Goal: Task Accomplishment & Management: Complete application form

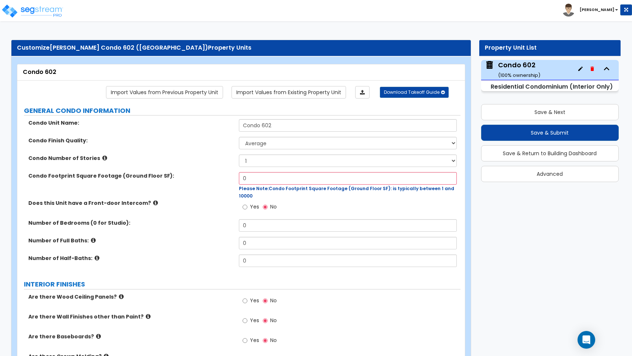
select select "1"
drag, startPoint x: 247, startPoint y: 178, endPoint x: 216, endPoint y: 177, distance: 30.9
click at [216, 177] on div "Condo Footprint Square Footage (Ground Floor SF): 0 Please Note: Condo Footprin…" at bounding box center [238, 185] width 443 height 27
type input "1,863"
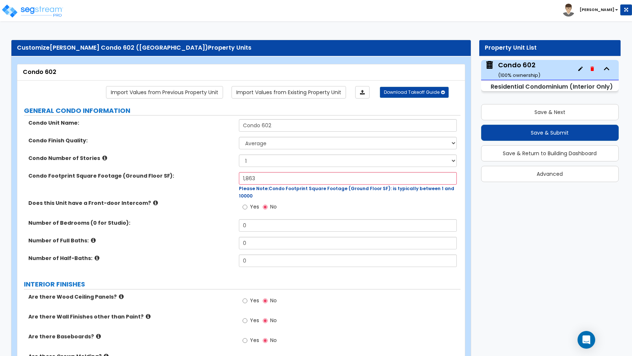
click at [214, 204] on div "Does this Unit have a Front-door Intercom? Yes No" at bounding box center [238, 210] width 443 height 20
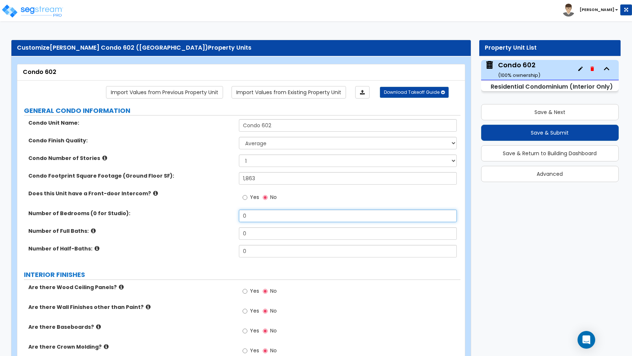
click at [214, 213] on div "Number of Bedrooms (0 for Studio): 0" at bounding box center [238, 219] width 443 height 18
type input "2"
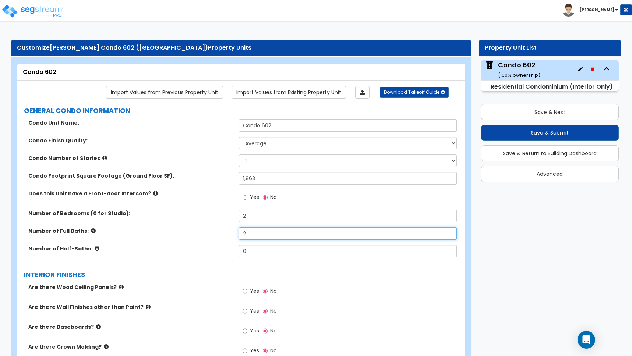
type input "2"
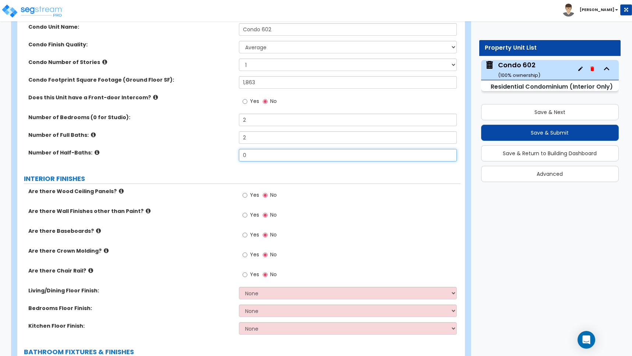
scroll to position [132, 0]
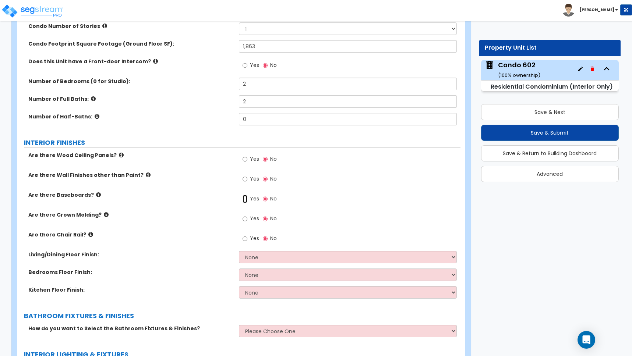
click at [247, 198] on input "Yes" at bounding box center [245, 199] width 5 height 8
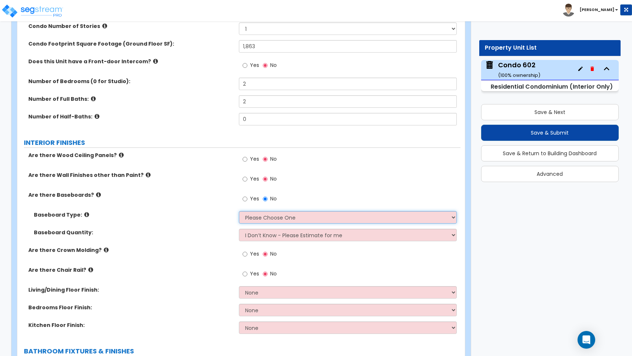
click at [255, 219] on select "Please Choose One Wood Vinyl Carpet Tile" at bounding box center [348, 217] width 218 height 13
select select "1"
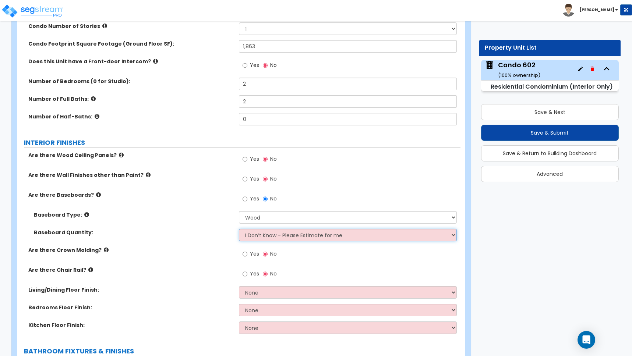
click at [265, 235] on select "I Don’t Know - Please Estimate for me I want to Enter the Linear Footage" at bounding box center [348, 235] width 218 height 13
click at [246, 254] on input "Yes" at bounding box center [245, 254] width 5 height 8
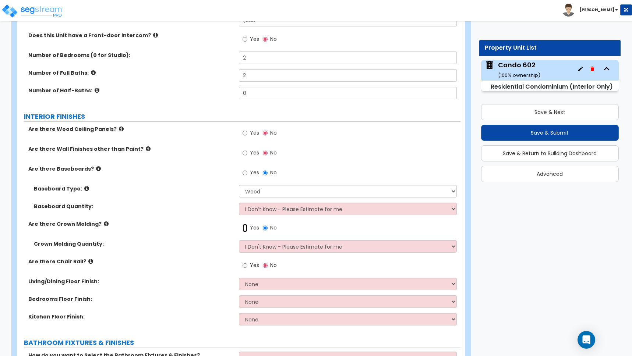
scroll to position [166, 0]
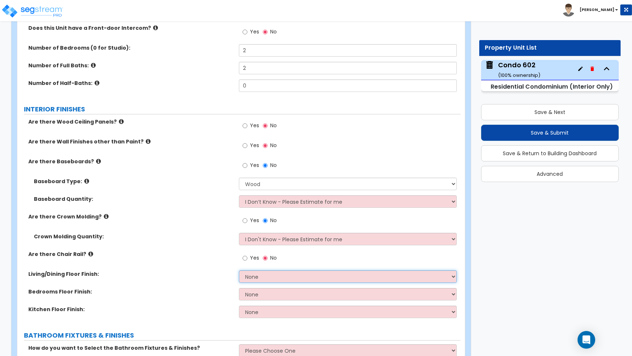
click at [266, 273] on select "None Tile Flooring Hardwood Flooring Resilient Laminate Flooring VCT Flooring S…" at bounding box center [348, 277] width 218 height 13
select select "2"
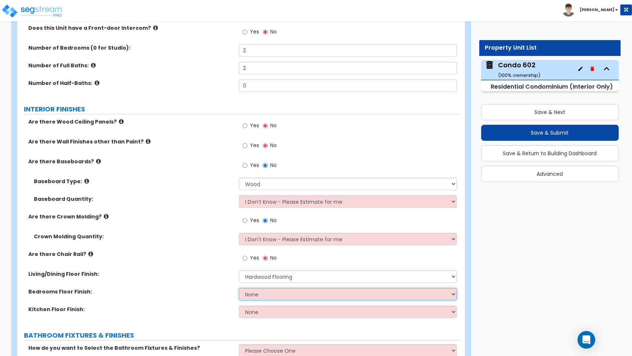
click at [256, 296] on select "None Tile Flooring Hardwood Flooring Resilient Laminate Flooring VCT Flooring S…" at bounding box center [348, 294] width 218 height 13
select select "5"
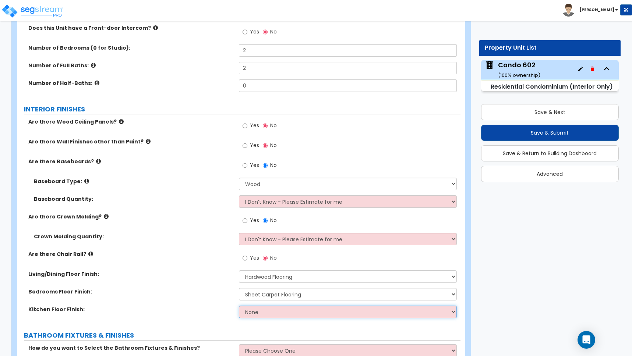
click at [254, 312] on select "None Tile Flooring Hardwood Flooring Resilient Laminate Flooring VCT Flooring S…" at bounding box center [348, 312] width 218 height 13
select select "1"
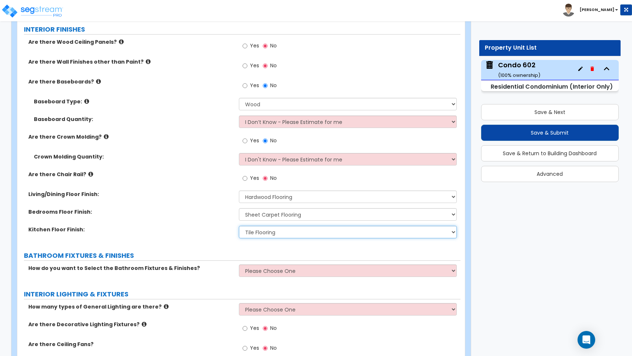
scroll to position [247, 0]
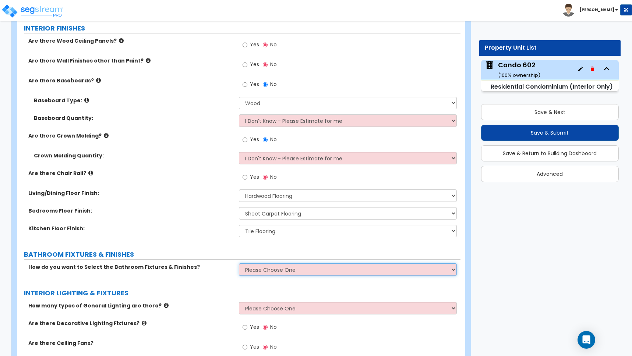
click at [276, 270] on select "Please Choose One Select Fixtures and Finishes only for one Bath and assume thi…" at bounding box center [348, 270] width 218 height 13
select select "2"
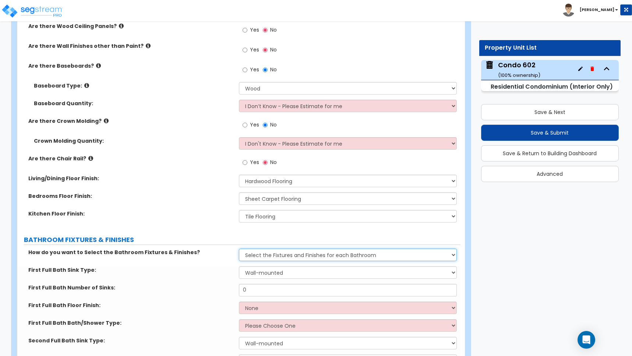
scroll to position [296, 0]
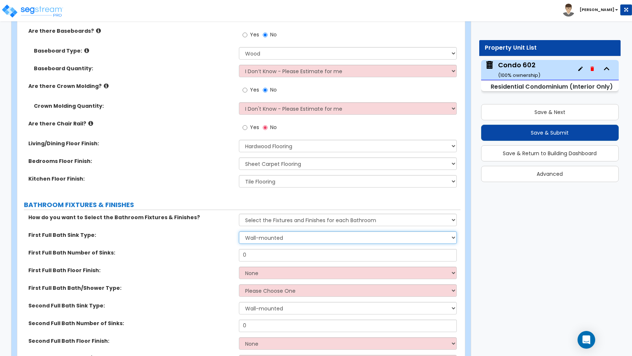
click at [258, 239] on select "Wall-mounted Pedestal-mounted Vanity-mounted" at bounding box center [348, 238] width 218 height 13
select select "3"
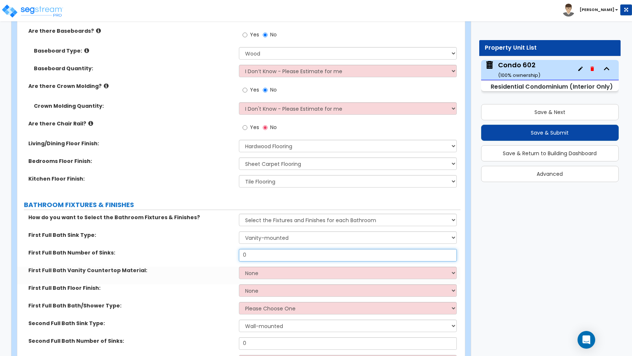
drag, startPoint x: 257, startPoint y: 253, endPoint x: 226, endPoint y: 252, distance: 30.2
click at [226, 252] on div "First Full Bath Number of Sinks: 0" at bounding box center [238, 258] width 443 height 18
type input "1"
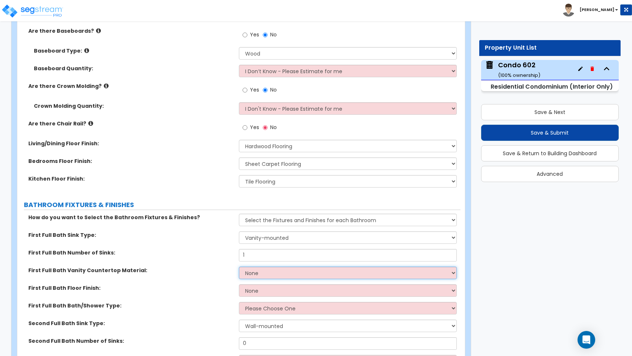
click at [255, 274] on select "None Plastic Laminate Solid Surface Stone Quartz Marble Tile Wood" at bounding box center [348, 273] width 218 height 13
select select "2"
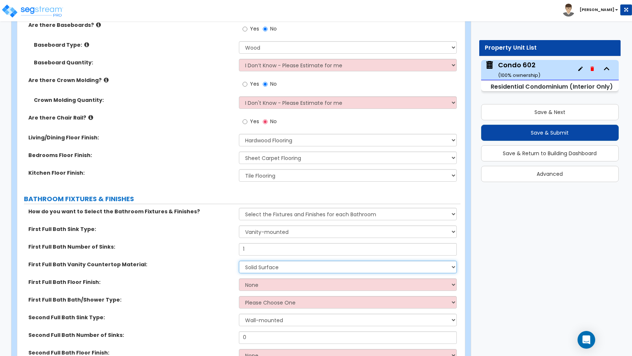
scroll to position [303, 0]
click at [255, 286] on select "None Tile Flooring Hardwood Flooring Resilient Laminate Flooring VCT Flooring S…" at bounding box center [348, 284] width 218 height 13
select select "1"
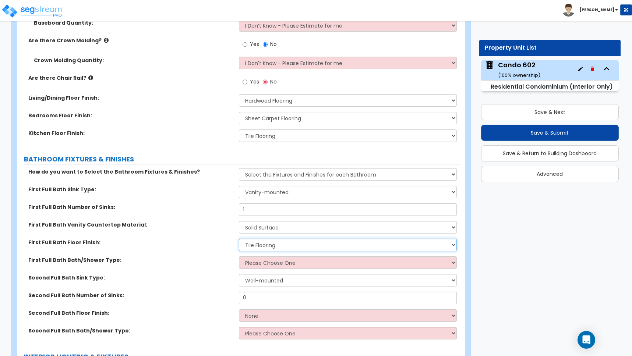
scroll to position [344, 0]
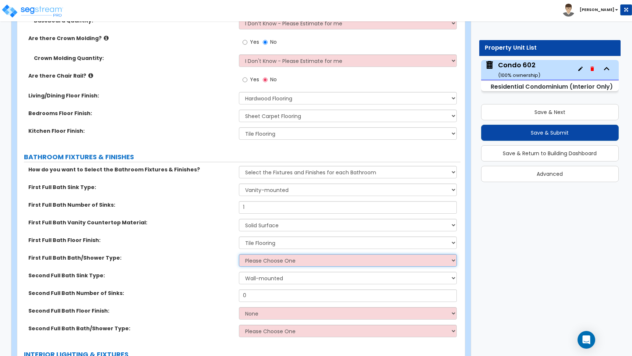
click at [255, 261] on select "Please Choose One Standalone Shower Bathtub - Shower Combo" at bounding box center [348, 260] width 218 height 13
select select "1"
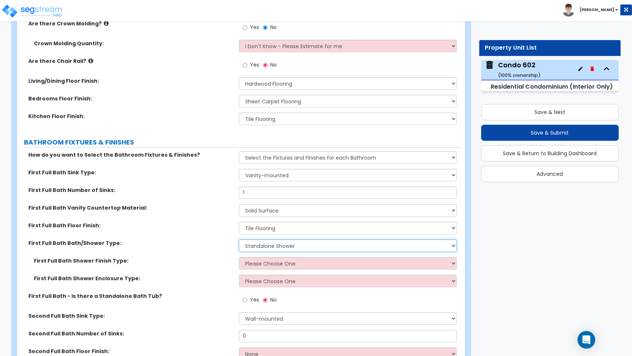
scroll to position [368, 0]
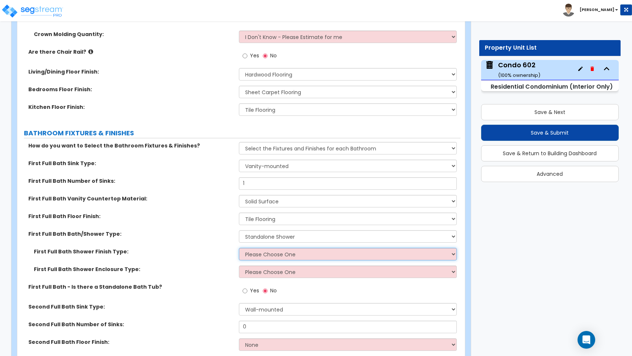
click at [275, 253] on select "Please Choose One Plastic Tile Stone" at bounding box center [348, 254] width 218 height 13
select select "2"
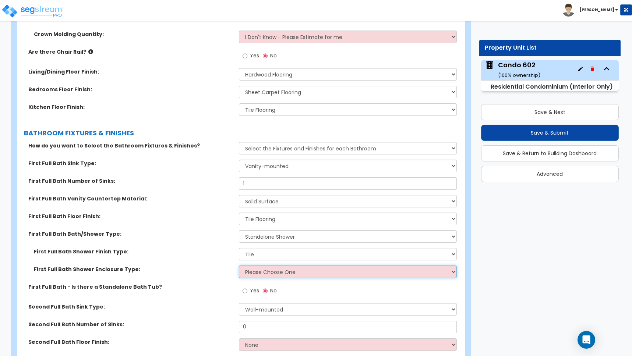
click at [263, 272] on select "Please Choose One Curtain & Rod Glass Sliding Doors Glass Hinged Doors" at bounding box center [348, 272] width 218 height 13
select select "2"
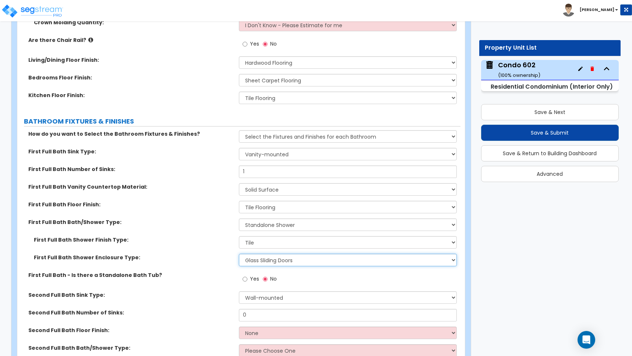
scroll to position [388, 0]
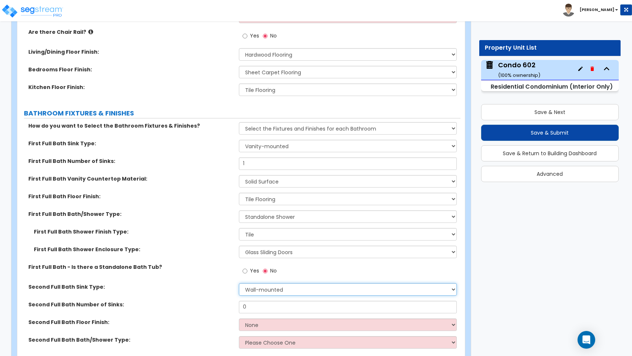
click at [281, 288] on select "Wall-mounted Pedestal-mounted Vanity-mounted" at bounding box center [348, 289] width 218 height 13
select select "3"
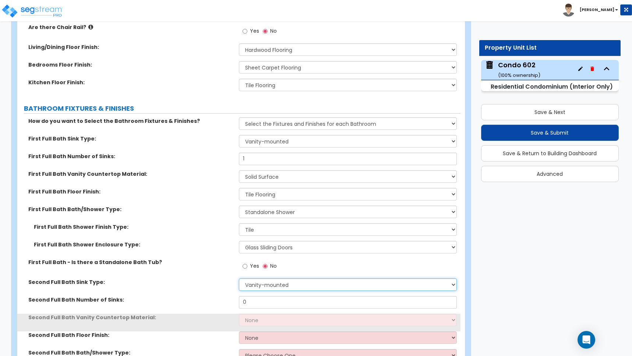
scroll to position [452, 0]
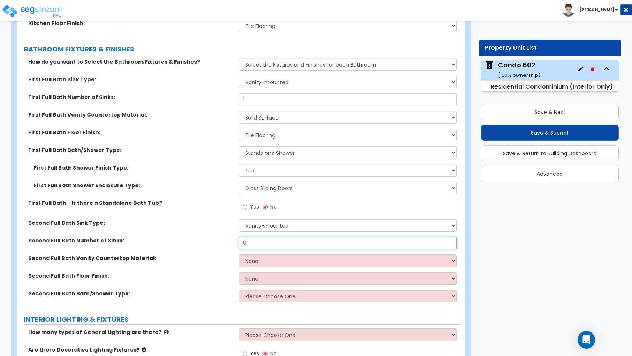
drag, startPoint x: 253, startPoint y: 244, endPoint x: 229, endPoint y: 241, distance: 24.1
click at [229, 241] on div "Second Full Bath Number of Sinks: 0" at bounding box center [238, 246] width 443 height 18
type input "1"
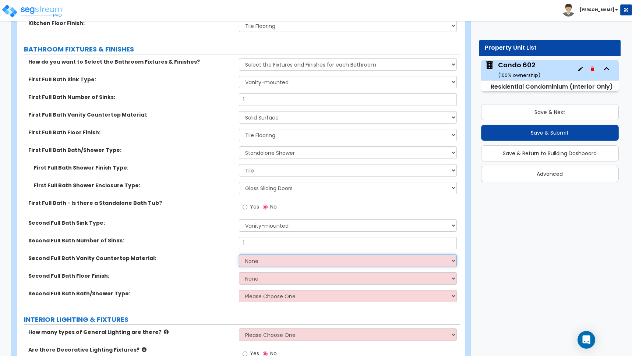
click at [267, 258] on select "None Plastic Laminate Solid Surface Stone Quartz Marble Tile Wood" at bounding box center [348, 261] width 218 height 13
select select "2"
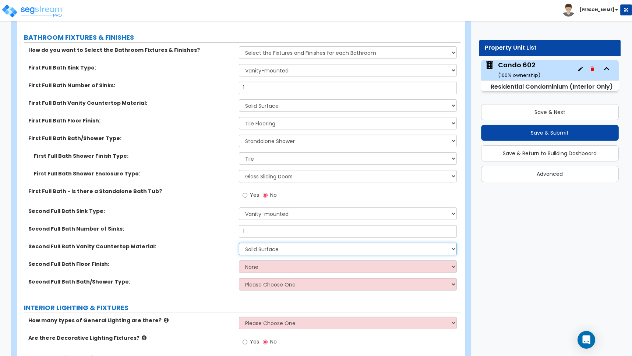
scroll to position [464, 0]
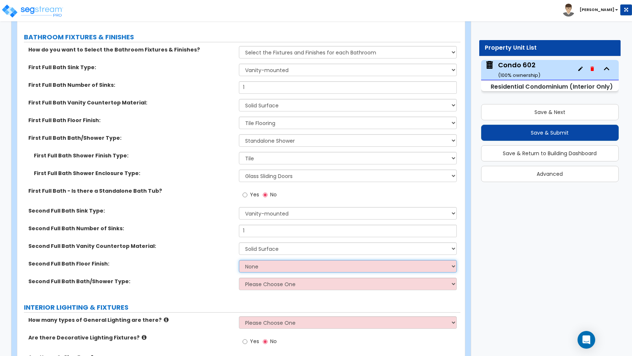
click at [267, 269] on select "None Tile Flooring Hardwood Flooring Resilient Laminate Flooring VCT Flooring S…" at bounding box center [348, 266] width 218 height 13
select select "1"
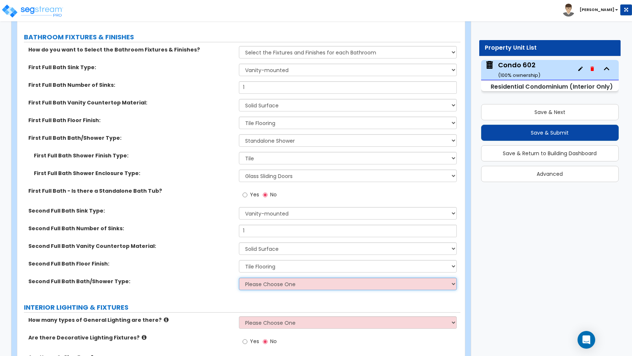
click at [262, 283] on select "Please Choose One Standalone Shower Bathtub - Shower Combo" at bounding box center [348, 284] width 218 height 13
select select "1"
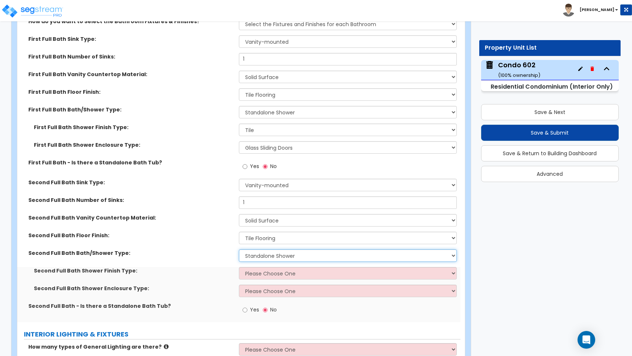
scroll to position [493, 0]
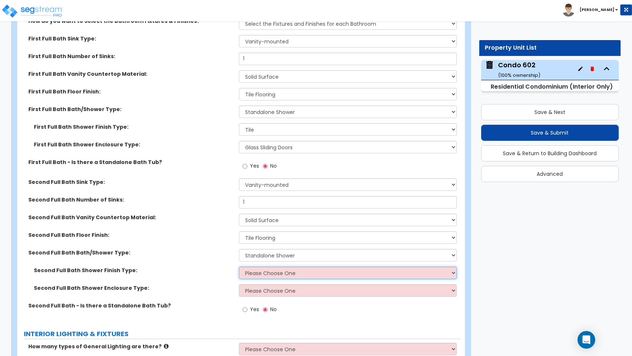
click at [255, 271] on select "Please Choose One Plastic Tile Stone" at bounding box center [348, 273] width 218 height 13
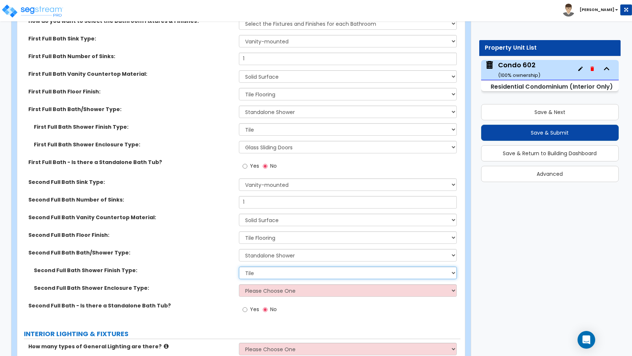
click at [260, 278] on select "Please Choose One Plastic Tile Stone" at bounding box center [348, 273] width 218 height 13
select select "1"
click at [260, 291] on select "Please Choose One Curtain & Rod Glass Sliding Doors Glass Hinged Doors" at bounding box center [348, 291] width 218 height 13
click at [280, 292] on select "Please Choose One Curtain & Rod Glass Sliding Doors Glass Hinged Doors" at bounding box center [348, 291] width 218 height 13
select select "3"
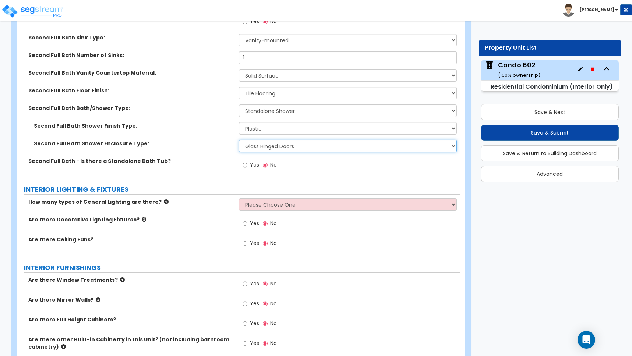
scroll to position [641, 0]
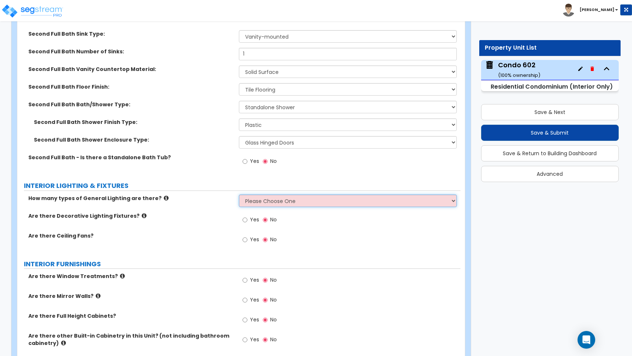
click at [266, 202] on select "Please Choose One 1 2 3" at bounding box center [348, 201] width 218 height 13
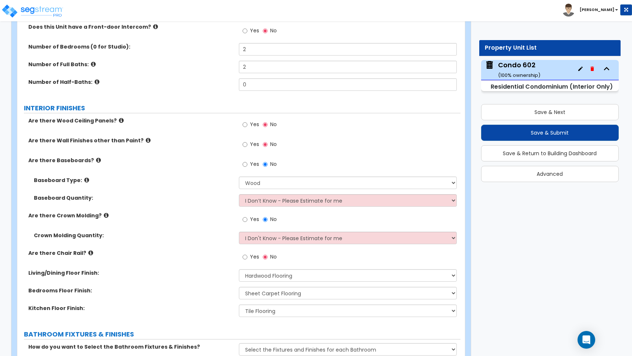
scroll to position [24, 0]
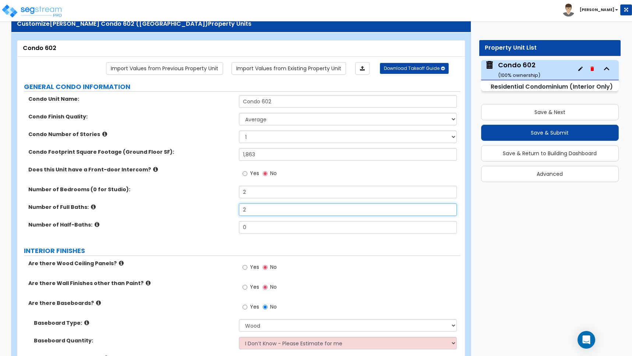
drag, startPoint x: 253, startPoint y: 210, endPoint x: 236, endPoint y: 209, distance: 17.3
click at [236, 210] on div "Number of Full Baths: 2" at bounding box center [238, 213] width 443 height 18
type input "3"
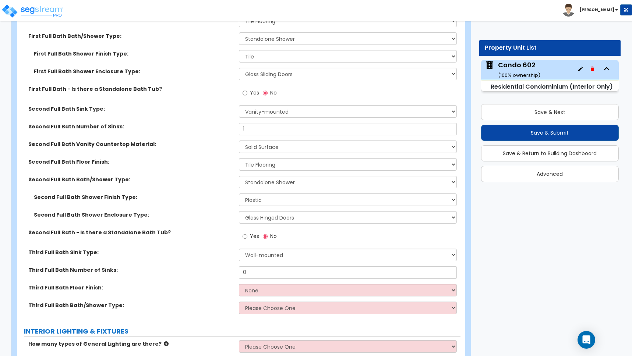
scroll to position [600, 0]
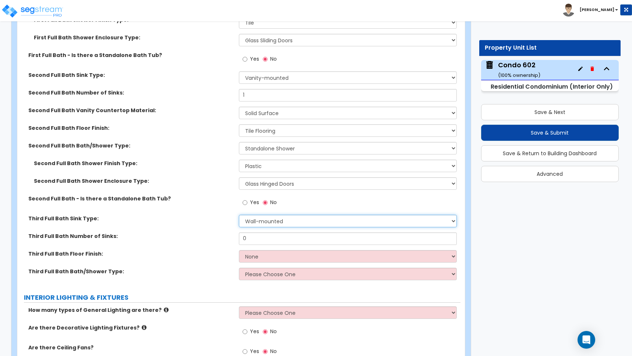
click at [262, 220] on select "Wall-mounted Pedestal-mounted Vanity-mounted" at bounding box center [348, 221] width 218 height 13
select select "3"
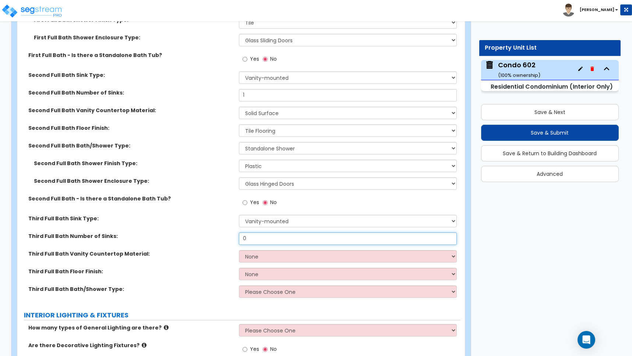
drag, startPoint x: 253, startPoint y: 237, endPoint x: 239, endPoint y: 236, distance: 14.4
click at [239, 236] on input "0" at bounding box center [348, 239] width 218 height 13
type input "1"
click at [262, 258] on select "None Plastic Laminate Solid Surface Stone Quartz Marble Tile Wood" at bounding box center [348, 256] width 218 height 13
select select "2"
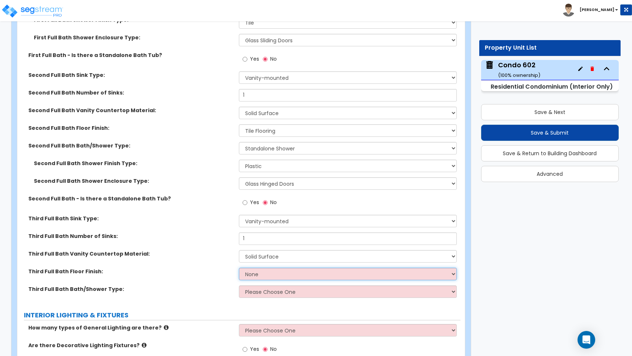
click at [258, 274] on select "None Tile Flooring Hardwood Flooring Resilient Laminate Flooring VCT Flooring S…" at bounding box center [348, 274] width 218 height 13
select select "1"
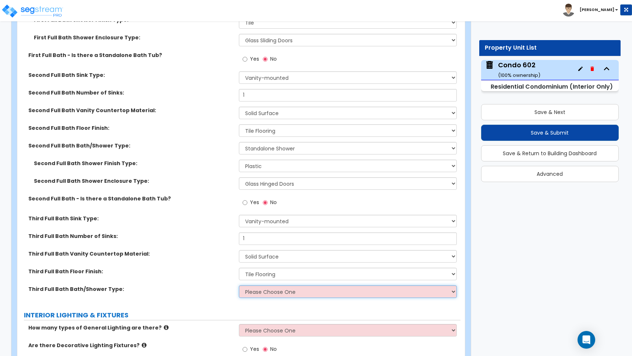
click at [263, 292] on select "Please Choose One Standalone Shower Bathtub - Shower Combo" at bounding box center [348, 292] width 218 height 13
select select "2"
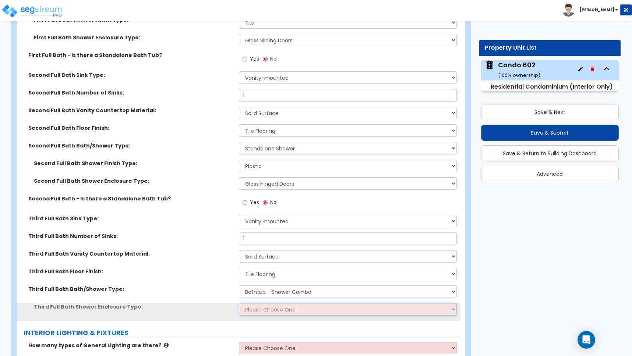
click at [269, 308] on select "Please Choose One Curtain & Rod Glass Sliding Doors Glass Hinged Doors" at bounding box center [348, 309] width 218 height 13
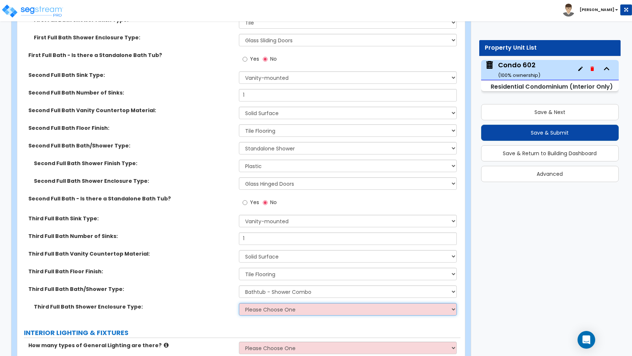
select select "1"
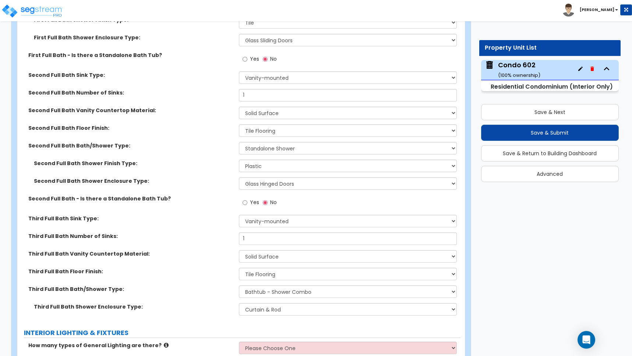
click at [217, 275] on div "Third Full Bath Floor Finish: None Tile Flooring Hardwood Flooring Resilient La…" at bounding box center [238, 277] width 443 height 18
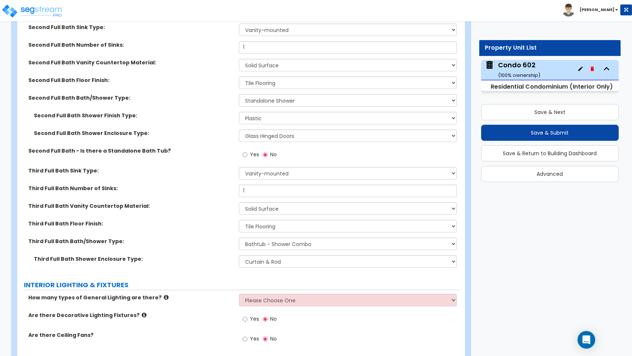
scroll to position [650, 0]
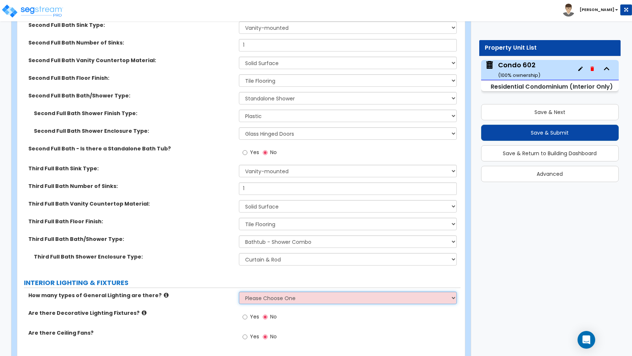
click at [252, 296] on select "Please Choose One 1 2 3" at bounding box center [348, 298] width 218 height 13
select select "1"
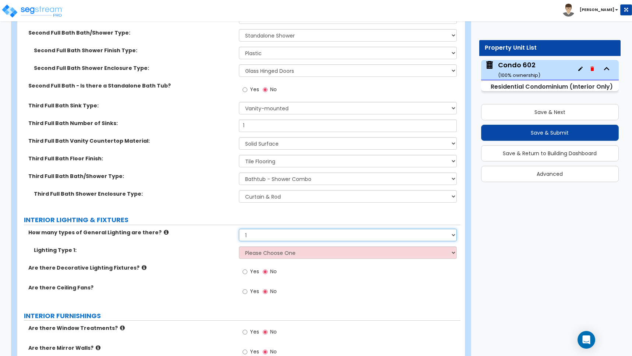
scroll to position [713, 0]
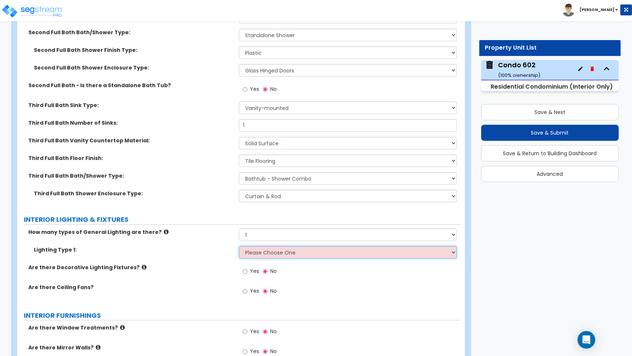
click at [255, 255] on select "Please Choose One LED Surface-Mounted LED Recessed Fluorescent Surface-Mounted …" at bounding box center [348, 252] width 218 height 13
select select "1"
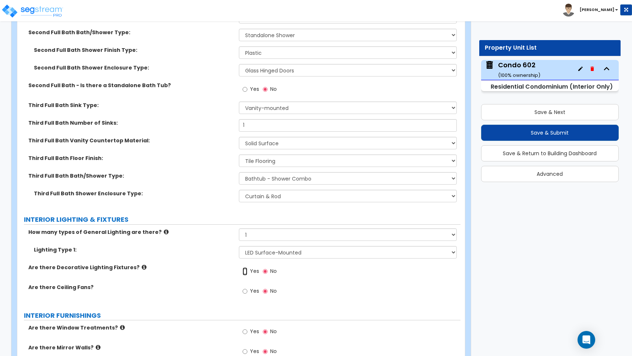
click at [245, 271] on input "Yes" at bounding box center [245, 272] width 5 height 8
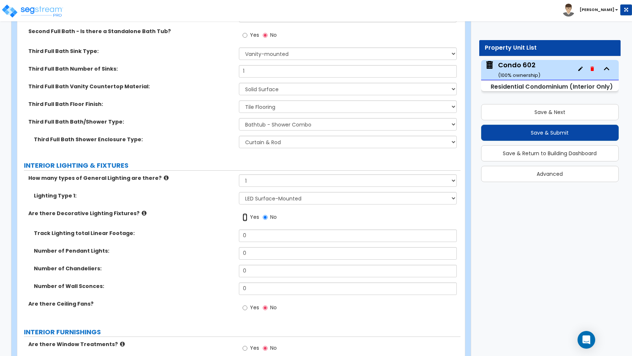
scroll to position [786, 0]
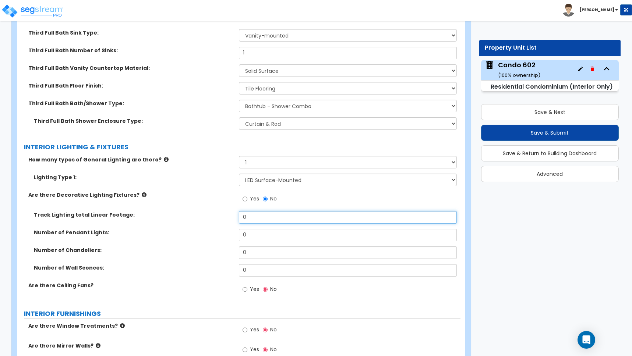
drag, startPoint x: 252, startPoint y: 216, endPoint x: 224, endPoint y: 216, distance: 28.0
click at [224, 216] on div "Track Lighting total Linear Footage: 0" at bounding box center [238, 220] width 443 height 18
type input "10"
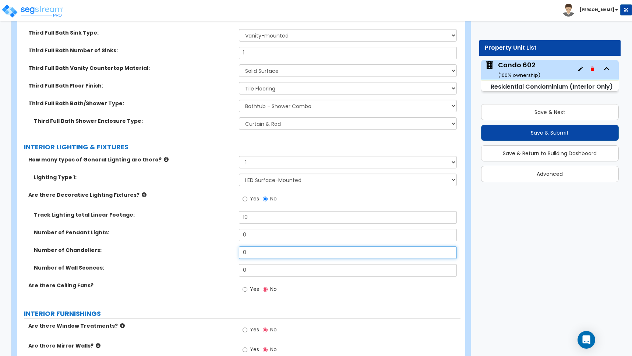
drag, startPoint x: 249, startPoint y: 253, endPoint x: 223, endPoint y: 248, distance: 26.9
click at [223, 248] on div "Number of Chandeliers: 0" at bounding box center [238, 256] width 443 height 18
drag, startPoint x: 251, startPoint y: 253, endPoint x: 232, endPoint y: 251, distance: 19.2
click at [232, 251] on div "Number of Chandeliers: 2" at bounding box center [238, 256] width 443 height 18
type input "1"
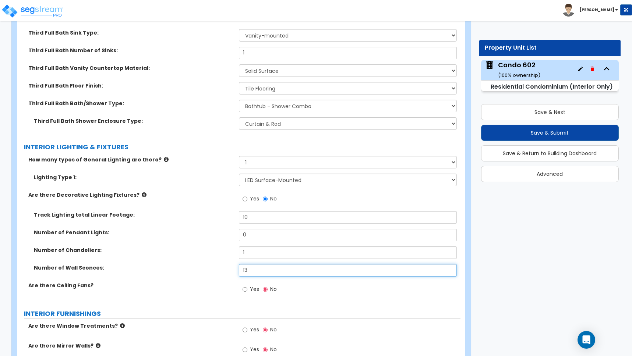
type input "13"
click at [245, 289] on input "Yes" at bounding box center [245, 290] width 5 height 8
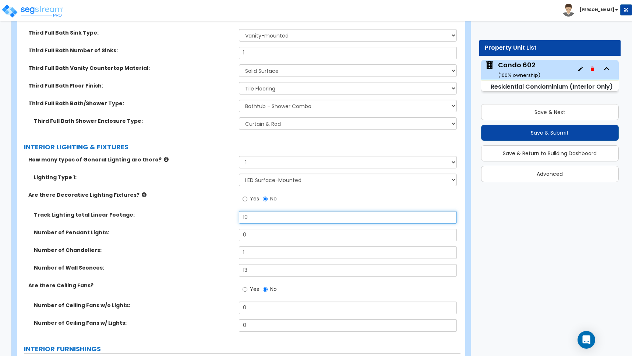
drag, startPoint x: 253, startPoint y: 214, endPoint x: 225, endPoint y: 217, distance: 28.1
click at [225, 217] on div "Track Lighting total Linear Footage: 10" at bounding box center [238, 220] width 443 height 18
type input "0"
click at [225, 225] on div "Track Lighting total Linear Footage: 0" at bounding box center [238, 220] width 443 height 18
drag, startPoint x: 236, startPoint y: 268, endPoint x: 230, endPoint y: 268, distance: 5.5
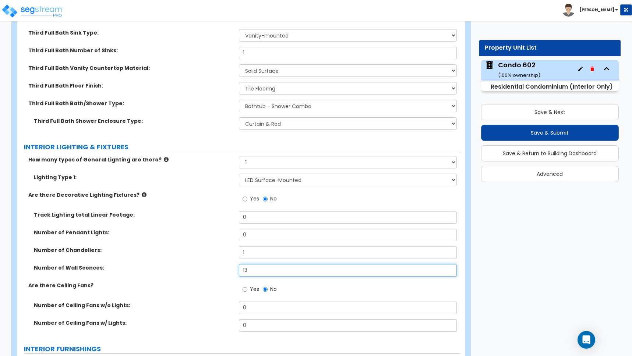
click at [234, 268] on div "Number of Wall Sconces: 13" at bounding box center [238, 273] width 443 height 18
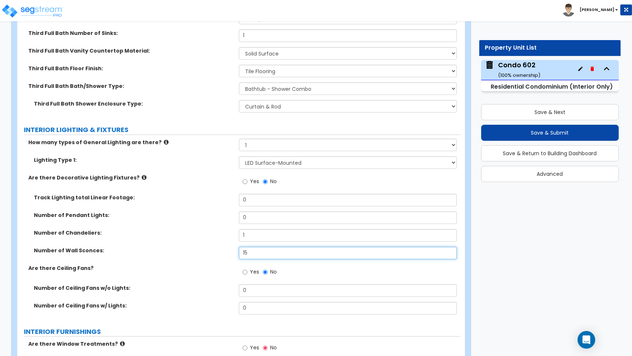
scroll to position [843, 0]
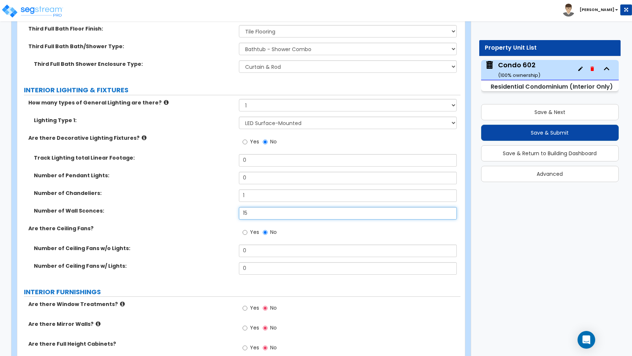
type input "15"
drag, startPoint x: 250, startPoint y: 254, endPoint x: 217, endPoint y: 250, distance: 33.3
click at [219, 251] on div "Number of Ceiling Fans w/o Lights: 0" at bounding box center [238, 254] width 443 height 18
type input "2"
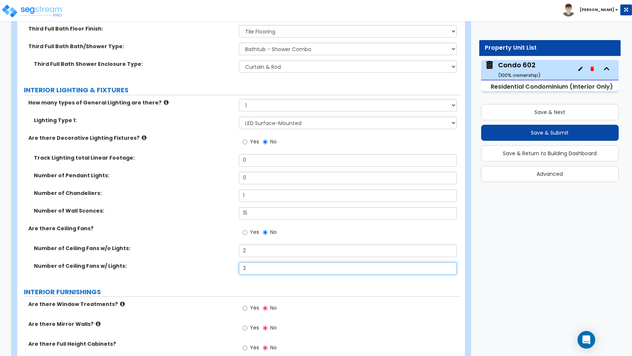
type input "2"
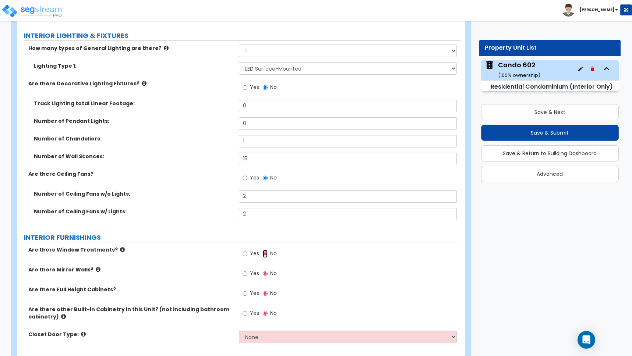
scroll to position [898, 0]
click at [245, 252] on input "Yes" at bounding box center [245, 253] width 5 height 8
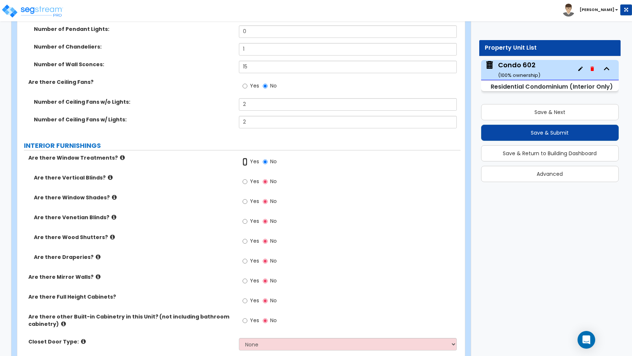
scroll to position [1008, 0]
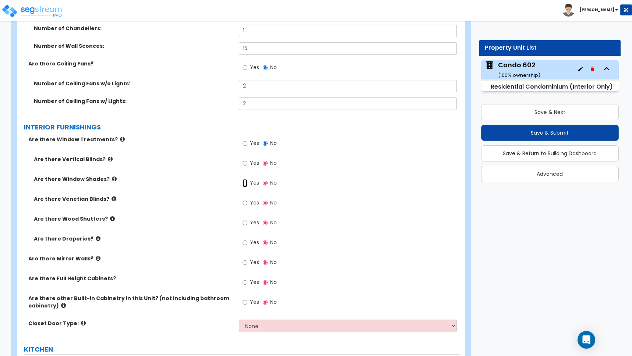
click at [246, 183] on input "Yes" at bounding box center [245, 183] width 5 height 8
radio input "true"
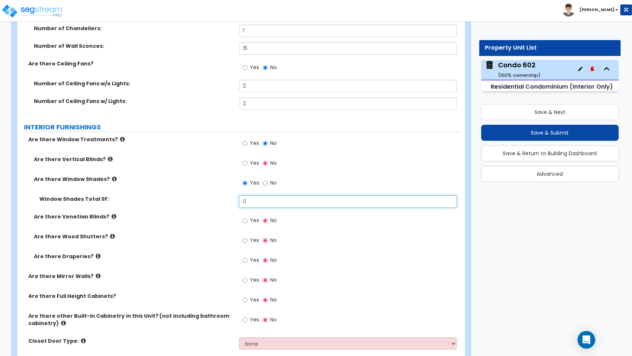
drag, startPoint x: 250, startPoint y: 202, endPoint x: 216, endPoint y: 197, distance: 33.8
click at [219, 197] on div "Window Shades Total SF: 0" at bounding box center [238, 204] width 443 height 18
type input "68"
click at [246, 221] on input "Yes" at bounding box center [245, 221] width 5 height 8
radio input "true"
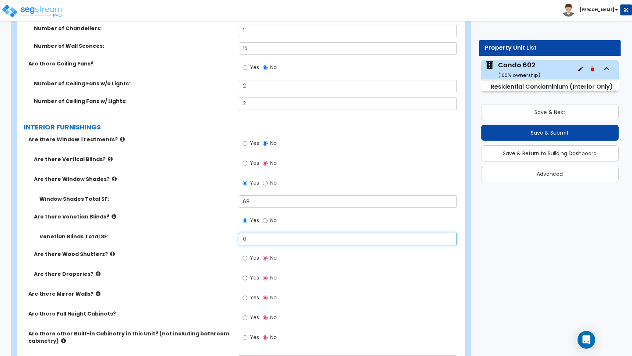
drag, startPoint x: 251, startPoint y: 244, endPoint x: 232, endPoint y: 232, distance: 22.4
click at [235, 233] on div "Venetian Blinds Total SF: 0" at bounding box center [238, 242] width 443 height 18
type input "48"
click at [246, 278] on input "Yes" at bounding box center [245, 278] width 5 height 8
radio input "true"
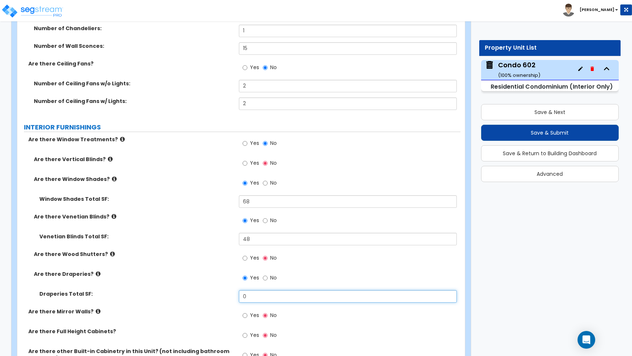
drag, startPoint x: 256, startPoint y: 296, endPoint x: 234, endPoint y: 295, distance: 21.8
click at [235, 295] on div "Draperies Total SF: 0" at bounding box center [238, 299] width 443 height 18
type input "456"
click at [204, 290] on label "Draperies Total SF:" at bounding box center [136, 293] width 194 height 7
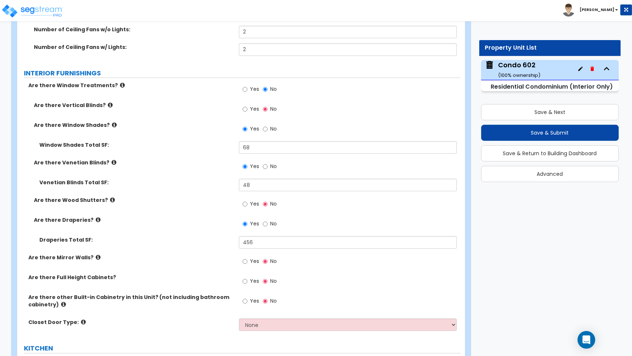
scroll to position [1063, 0]
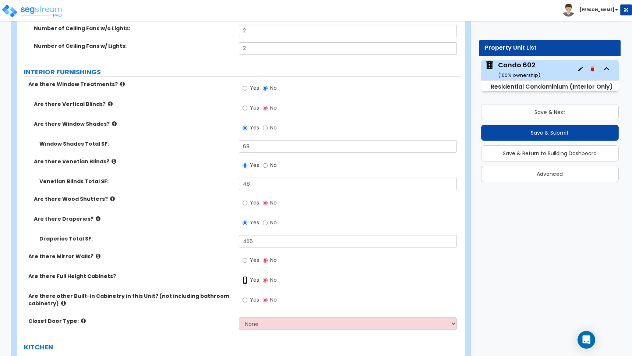
click at [244, 281] on input "Yes" at bounding box center [245, 280] width 5 height 8
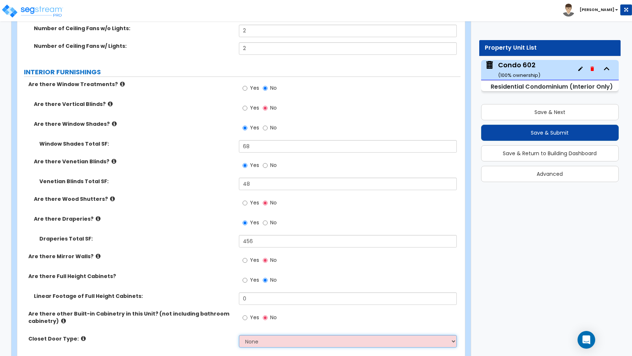
click at [269, 343] on select "None Bi-fold Louvered Doors Bi-fold Panel Doors Sliding Doors Hinged Wood Door" at bounding box center [348, 341] width 218 height 13
select select "3"
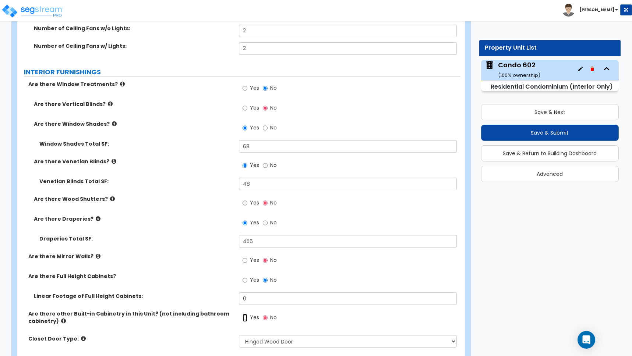
click at [243, 317] on input "Yes" at bounding box center [245, 318] width 5 height 8
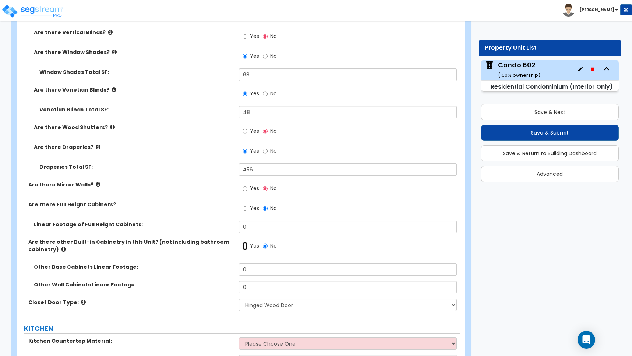
scroll to position [1179, 0]
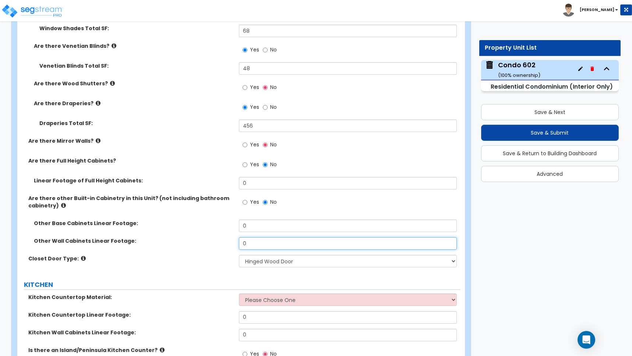
click at [250, 244] on input "0" at bounding box center [348, 243] width 218 height 13
drag, startPoint x: 251, startPoint y: 227, endPoint x: 199, endPoint y: 226, distance: 51.9
click at [199, 226] on div "Other Base Cabinets Linear Footage: 0" at bounding box center [238, 229] width 443 height 18
click at [173, 129] on div "Draperies Total SF: 456" at bounding box center [238, 129] width 443 height 18
drag, startPoint x: 251, startPoint y: 226, endPoint x: 212, endPoint y: 219, distance: 39.2
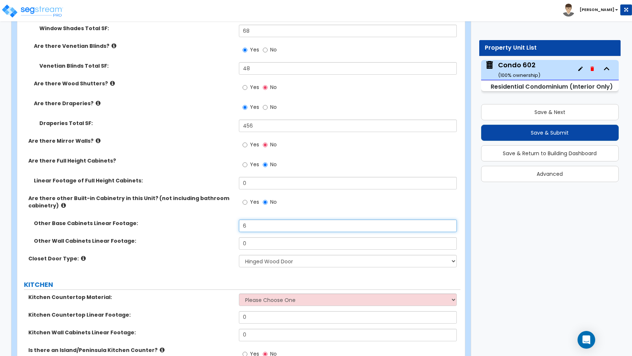
click at [212, 220] on div "Other Base Cabinets Linear Footage: 6" at bounding box center [238, 229] width 443 height 18
click at [199, 173] on div "Are there Full Height Cabinets? Yes No" at bounding box center [238, 167] width 443 height 20
drag, startPoint x: 251, startPoint y: 228, endPoint x: 226, endPoint y: 221, distance: 25.4
click at [226, 221] on div "Other Base Cabinets Linear Footage: 15" at bounding box center [238, 229] width 443 height 18
type input "24"
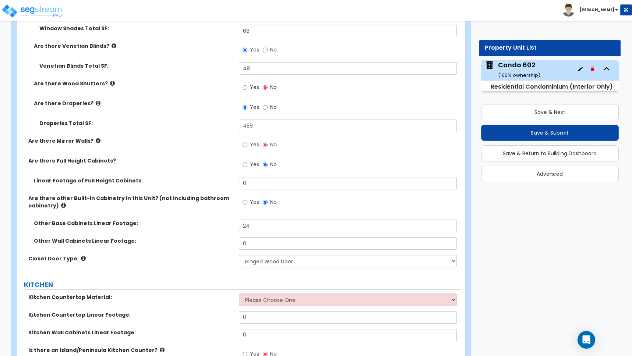
click at [334, 207] on div "Yes No" at bounding box center [350, 205] width 222 height 20
drag, startPoint x: 249, startPoint y: 245, endPoint x: 219, endPoint y: 234, distance: 32.5
click at [219, 234] on div "Other Base Cabinets Linear Footage: 24 Other Wall Cabinets Linear Footage: 0" at bounding box center [239, 237] width 432 height 35
click at [264, 164] on input "No" at bounding box center [265, 165] width 5 height 8
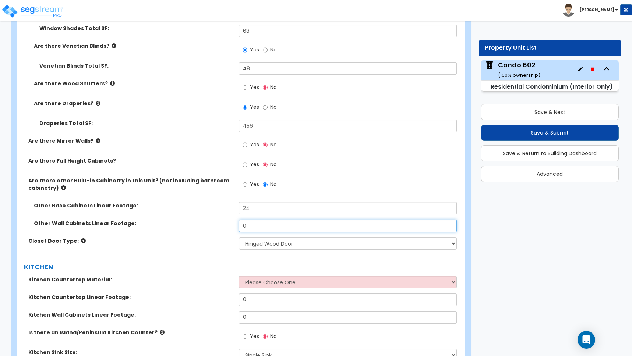
drag, startPoint x: 240, startPoint y: 224, endPoint x: 212, endPoint y: 222, distance: 27.7
click at [215, 222] on div "Other Wall Cabinets Linear Footage: 0" at bounding box center [238, 229] width 443 height 18
type input "9"
click at [253, 244] on select "None Bi-fold Louvered Doors Bi-fold Panel Doors Sliding Doors Hinged Wood Door" at bounding box center [348, 243] width 218 height 13
select select "1"
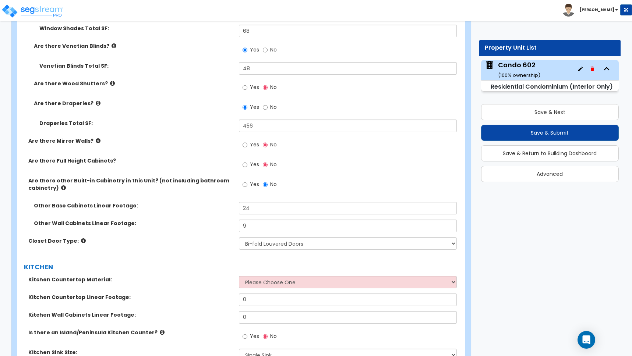
click at [188, 238] on label "Closet Door Type:" at bounding box center [130, 240] width 205 height 7
click at [262, 284] on select "Please Choose One Plastic Laminate Solid Surface Stone Quartz Marble Tile Wood …" at bounding box center [348, 282] width 218 height 13
click at [282, 281] on select "Please Choose One Plastic Laminate Solid Surface Stone Quartz Marble Tile Wood …" at bounding box center [348, 282] width 218 height 13
select select "2"
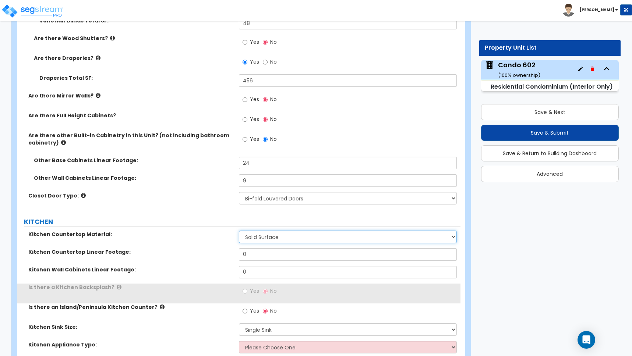
scroll to position [1225, 0]
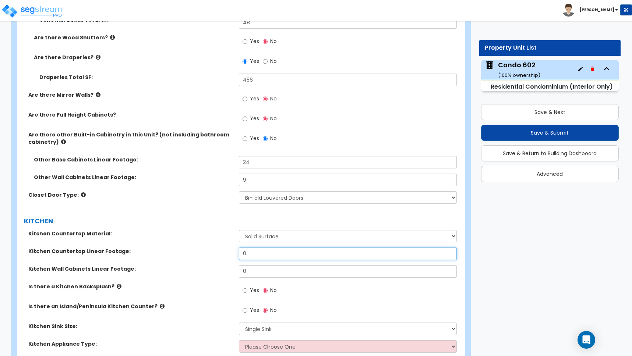
drag, startPoint x: 253, startPoint y: 254, endPoint x: 222, endPoint y: 247, distance: 31.6
click at [223, 247] on div "Kitchen Countertop Material: Please Choose One Plastic Laminate Solid Surface S…" at bounding box center [239, 314] width 432 height 168
type input "24"
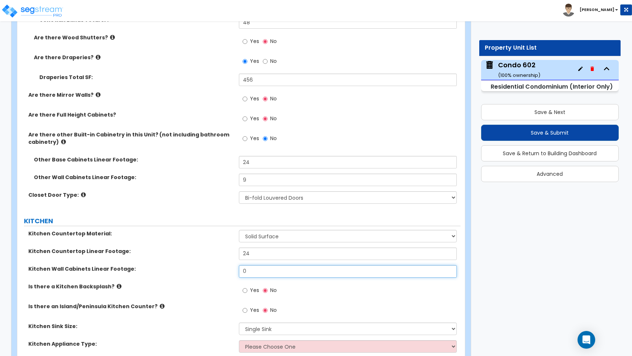
drag, startPoint x: 233, startPoint y: 269, endPoint x: 215, endPoint y: 265, distance: 18.8
click at [217, 267] on div "Kitchen Wall Cabinets Linear Footage: 0" at bounding box center [238, 274] width 443 height 18
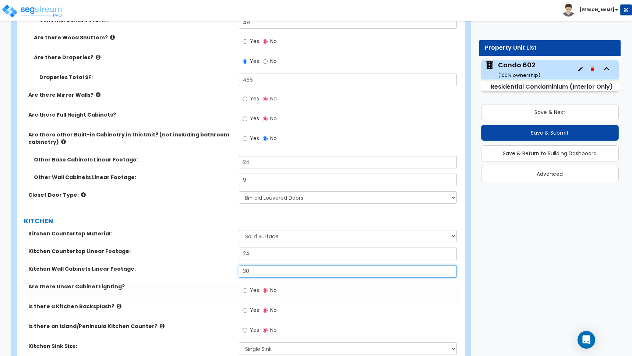
type input "30"
click at [245, 292] on input "Yes" at bounding box center [245, 291] width 5 height 8
radio input "true"
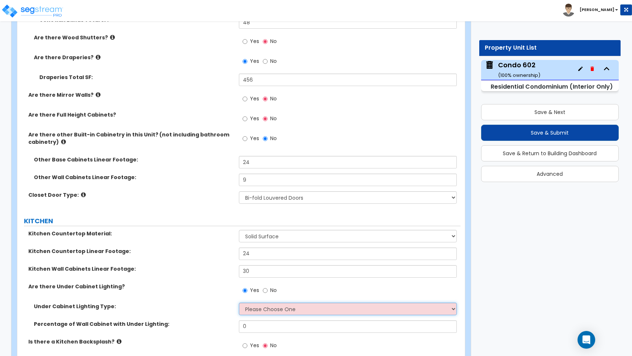
click at [263, 310] on select "Please Choose One Fluorescent Incandescent LED" at bounding box center [348, 309] width 218 height 13
select select "3"
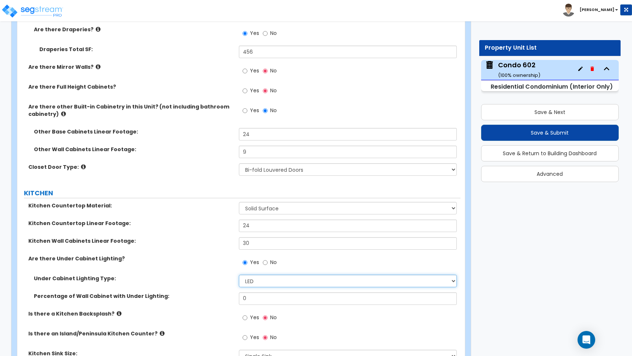
scroll to position [1268, 0]
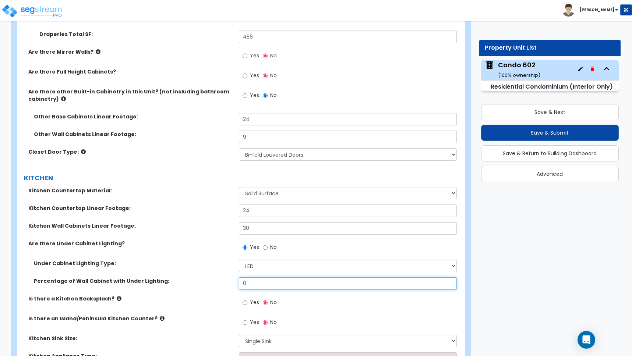
drag, startPoint x: 253, startPoint y: 281, endPoint x: 208, endPoint y: 269, distance: 46.6
click at [209, 269] on div "Under Cabinet Lighting Type: Please Choose One Fluorescent Incandescent LED Per…" at bounding box center [239, 277] width 432 height 35
type input "50"
click at [246, 303] on input "Yes" at bounding box center [245, 303] width 5 height 8
radio input "true"
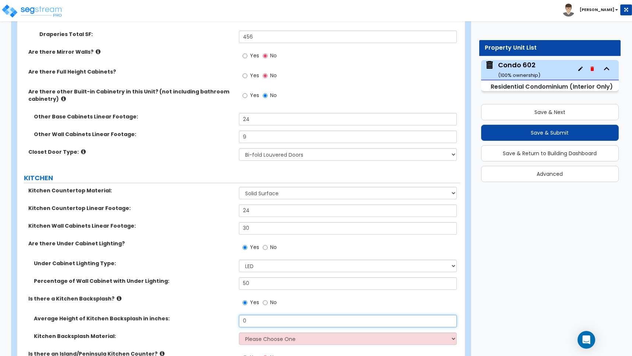
drag, startPoint x: 248, startPoint y: 318, endPoint x: 220, endPoint y: 313, distance: 28.5
click at [220, 313] on div "Kitchen Countertop Material: Please Choose One Plastic Laminate Solid Surface S…" at bounding box center [239, 316] width 432 height 258
type input "12"
click at [273, 341] on select "Please Choose One Plastic Laminate Solid Surface Stone Quartz Tile Stainless St…" at bounding box center [348, 339] width 218 height 13
select select "6"
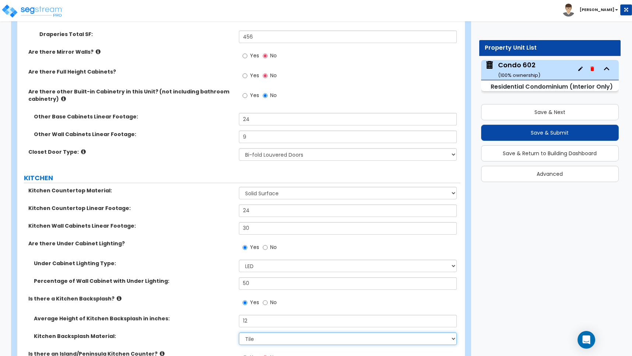
scroll to position [1369, 0]
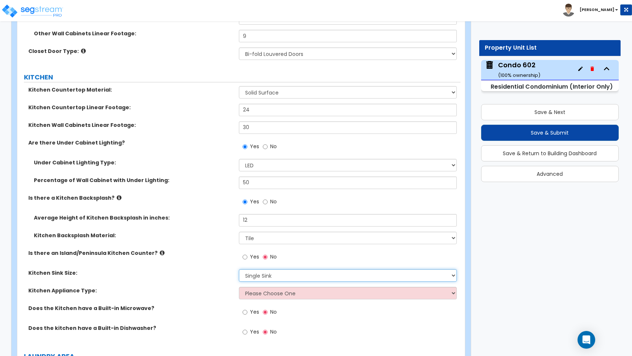
click at [261, 276] on select "Please Choose One Single Sink Double Sink" at bounding box center [348, 275] width 218 height 13
select select "2"
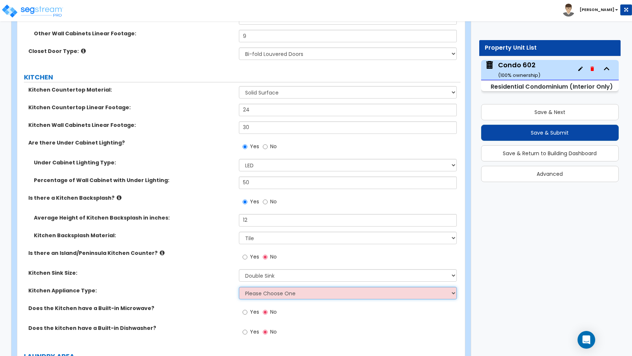
click at [271, 294] on select "Please Choose One Gas Electric" at bounding box center [348, 293] width 218 height 13
select select "2"
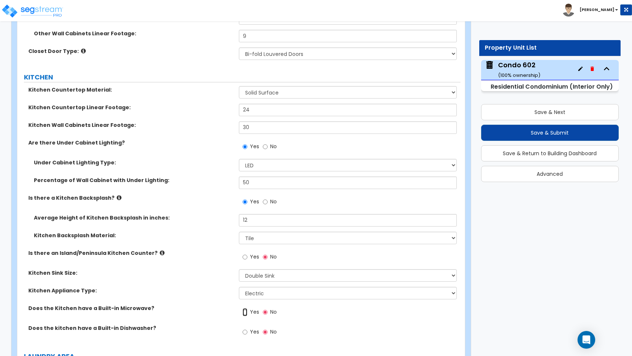
click at [245, 312] on input "Yes" at bounding box center [245, 312] width 5 height 8
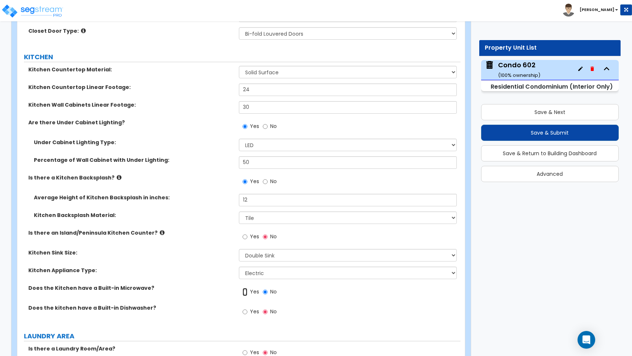
scroll to position [1431, 0]
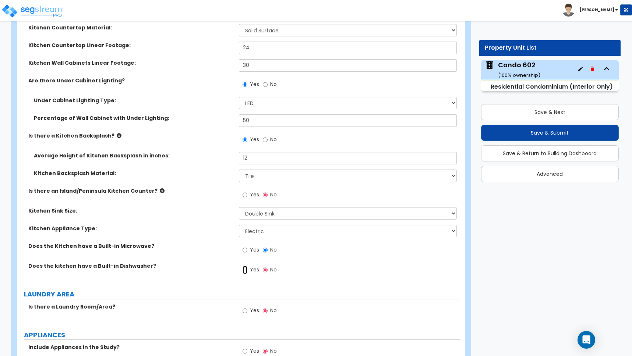
click at [246, 271] on input "Yes" at bounding box center [245, 270] width 5 height 8
click at [244, 311] on input "Yes" at bounding box center [245, 311] width 5 height 8
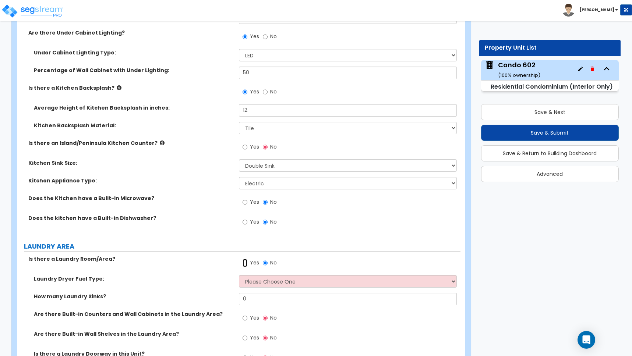
scroll to position [1550, 0]
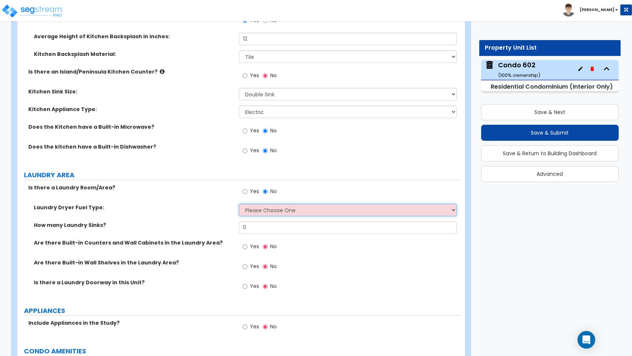
click at [275, 207] on select "Please Choose One Gas Electric" at bounding box center [348, 210] width 218 height 13
select select "2"
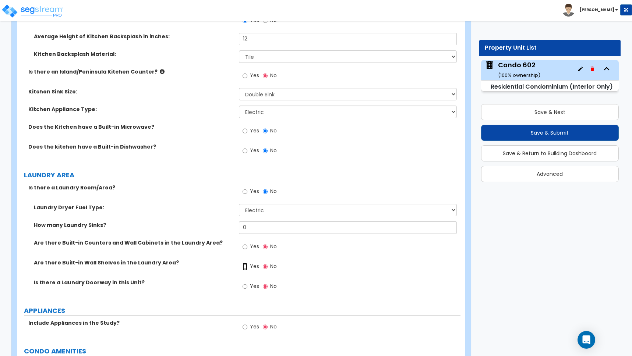
click at [244, 267] on input "Yes" at bounding box center [245, 267] width 5 height 8
radio input "true"
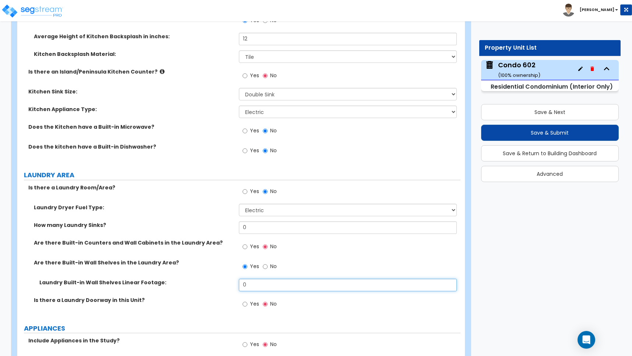
drag, startPoint x: 256, startPoint y: 286, endPoint x: 268, endPoint y: 246, distance: 41.2
click at [256, 285] on input "0" at bounding box center [348, 285] width 218 height 13
drag, startPoint x: 248, startPoint y: 285, endPoint x: 211, endPoint y: 270, distance: 40.5
click at [211, 270] on div "Laundry Dryer Fuel Type: Please Choose One Gas Electric How many Laundry Sinks?…" at bounding box center [239, 260] width 432 height 113
type input "9"
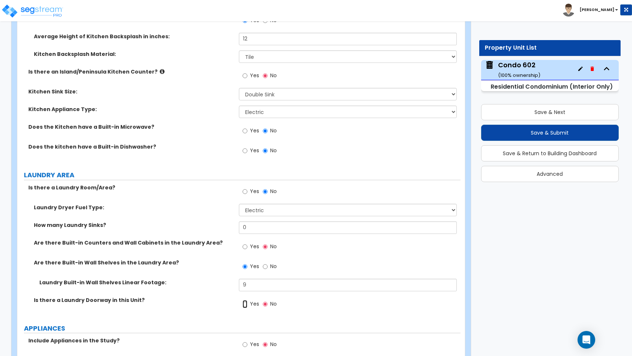
click at [245, 305] on input "Yes" at bounding box center [245, 304] width 5 height 8
radio input "true"
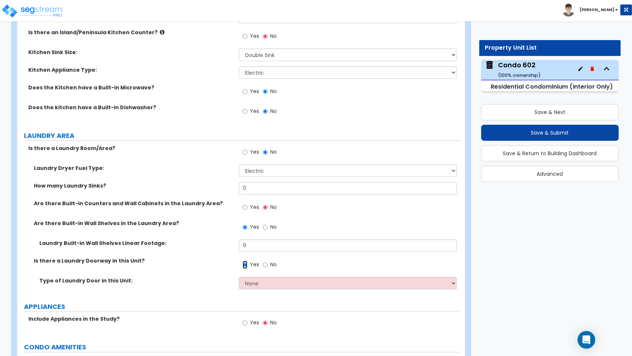
scroll to position [1593, 0]
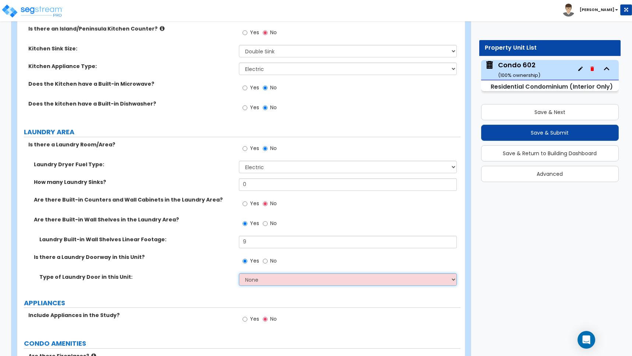
click at [269, 281] on select "None Bi-Fold Louvered Paneled Wood Passage" at bounding box center [348, 280] width 218 height 13
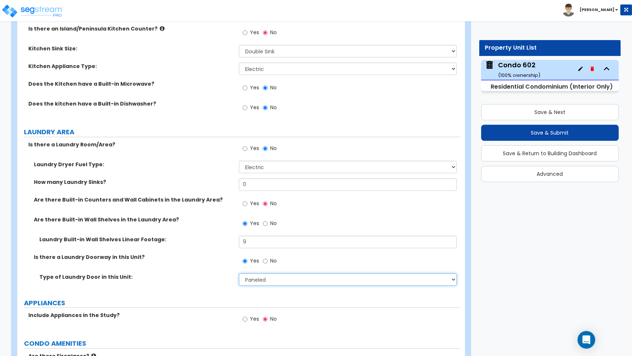
click at [251, 279] on select "None Bi-Fold Louvered Paneled Wood Passage" at bounding box center [348, 280] width 218 height 13
select select "2"
click at [227, 231] on div "Are there Built-in Wall Shelves in the Laundry Area? Yes No" at bounding box center [238, 226] width 443 height 20
click at [244, 321] on input "Yes" at bounding box center [245, 319] width 5 height 8
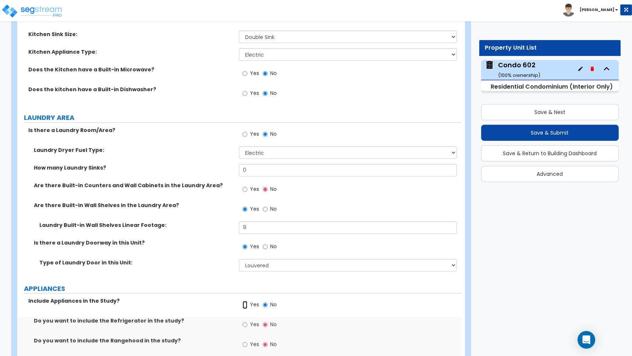
scroll to position [1713, 0]
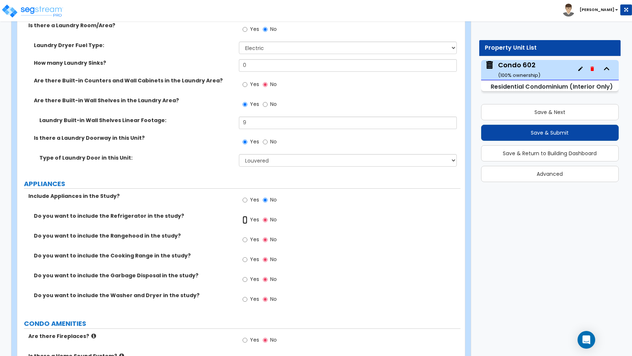
click at [244, 221] on input "Yes" at bounding box center [245, 220] width 5 height 8
radio input "true"
click at [245, 260] on input "Yes" at bounding box center [245, 260] width 5 height 8
radio input "true"
click at [245, 279] on input "Yes" at bounding box center [245, 280] width 5 height 8
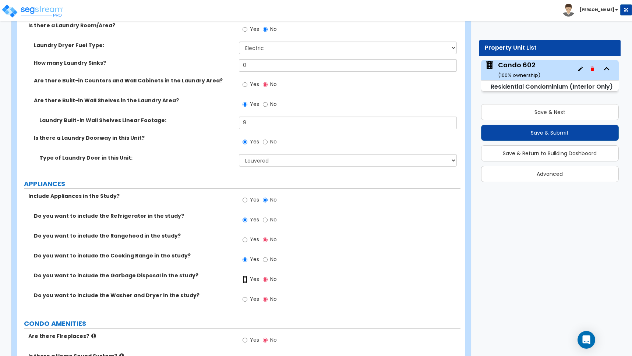
radio input "true"
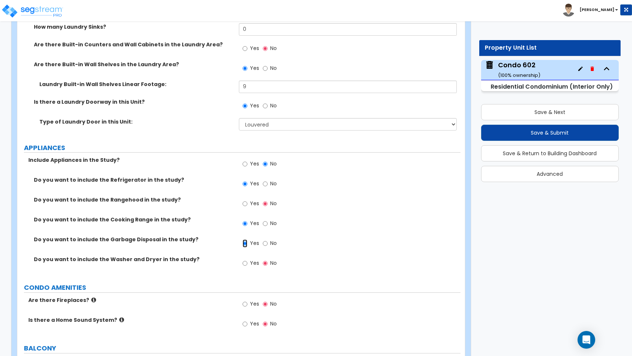
scroll to position [1756, 0]
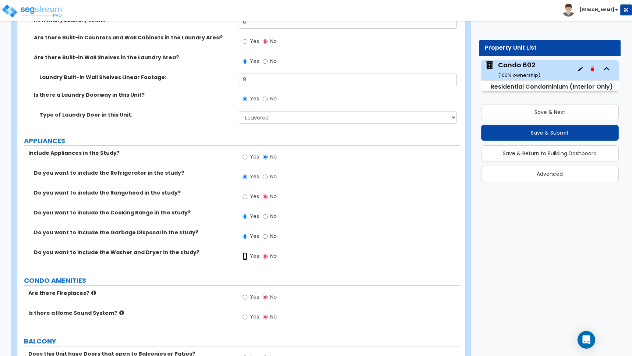
click at [245, 257] on input "Yes" at bounding box center [245, 257] width 5 height 8
radio input "true"
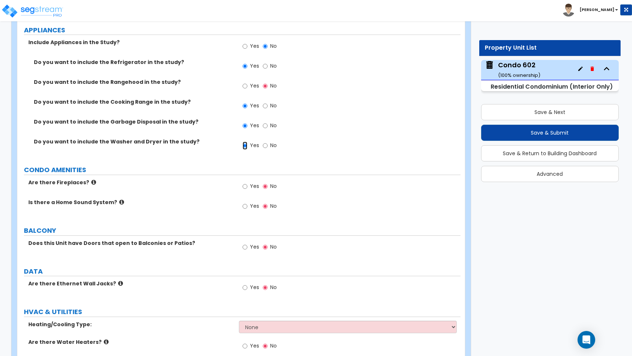
scroll to position [1868, 0]
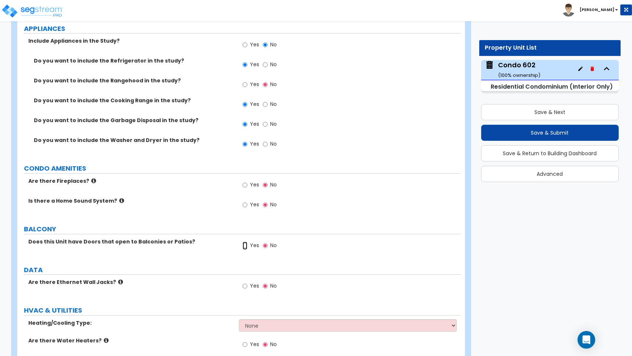
click at [246, 246] on input "Yes" at bounding box center [245, 246] width 5 height 8
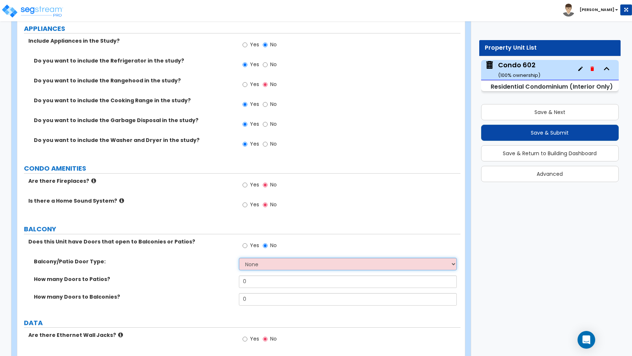
click at [255, 264] on select "None Single Hinged Doors Double Hinged Doors Single French Doors Double French …" at bounding box center [348, 264] width 218 height 13
select select "5"
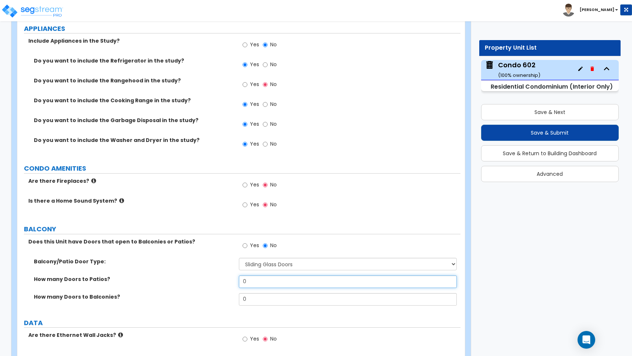
drag, startPoint x: 246, startPoint y: 284, endPoint x: 225, endPoint y: 282, distance: 21.8
click at [225, 282] on div "How many Doors to Patios? 0" at bounding box center [238, 285] width 443 height 18
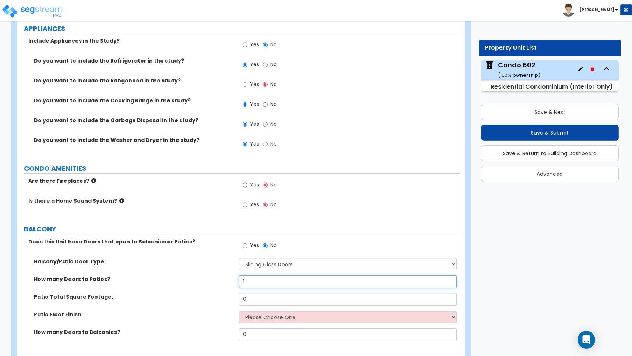
type input "1"
click at [264, 263] on select "None Single Hinged Doors Double Hinged Doors Single French Doors Double French …" at bounding box center [348, 264] width 218 height 13
select select "0"
drag, startPoint x: 250, startPoint y: 283, endPoint x: 205, endPoint y: 270, distance: 46.4
click at [205, 270] on div "Balcony/Patio Door Type: None Single Hinged Doors Double Hinged Doors Single Fr…" at bounding box center [239, 302] width 432 height 88
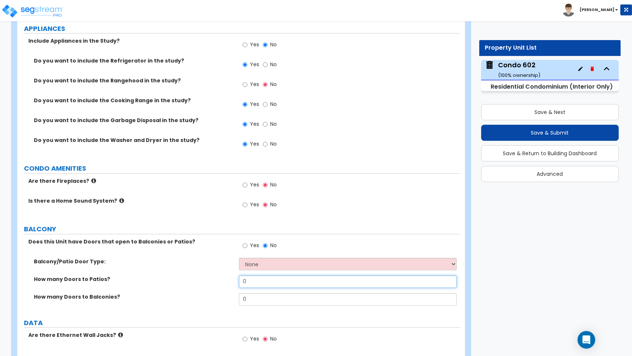
type input "0"
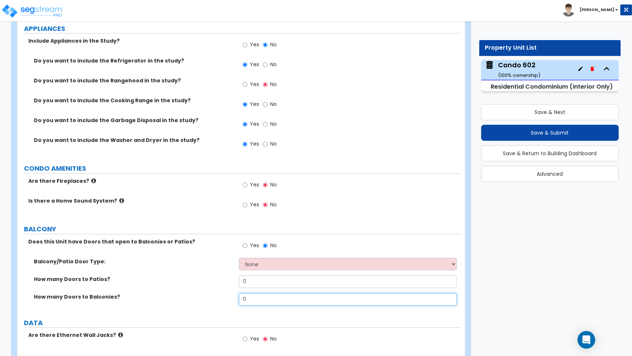
drag, startPoint x: 247, startPoint y: 300, endPoint x: 212, endPoint y: 290, distance: 37.2
click at [213, 290] on div "Balcony/Patio Door Type: None Single Hinged Doors Double Hinged Doors Single Fr…" at bounding box center [239, 284] width 432 height 53
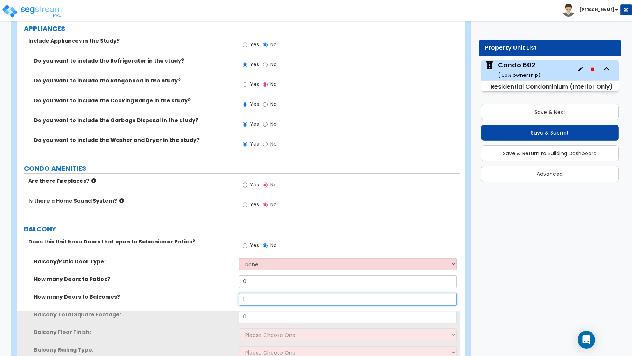
type input "1"
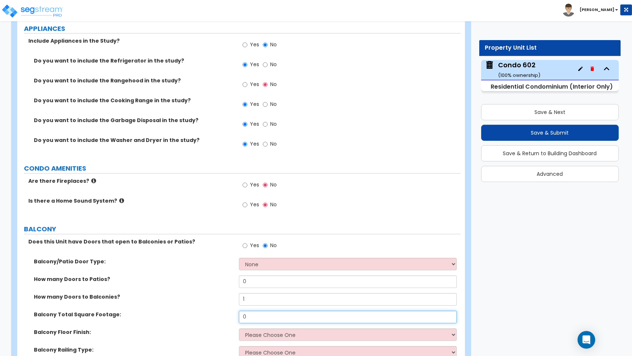
drag, startPoint x: 251, startPoint y: 320, endPoint x: 235, endPoint y: 314, distance: 17.4
click at [235, 314] on div "Balcony Total Square Footage: 0" at bounding box center [238, 320] width 443 height 18
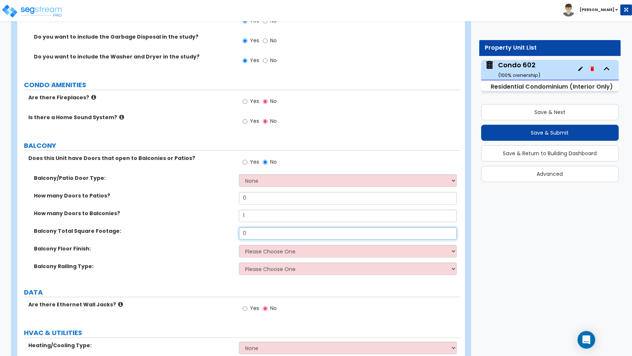
scroll to position [1952, 0]
type input "5"
type input "60"
click at [274, 252] on select "Please Choose One Concrete Tiles Resilient Laminate Wood PVC" at bounding box center [348, 250] width 218 height 13
select select "2"
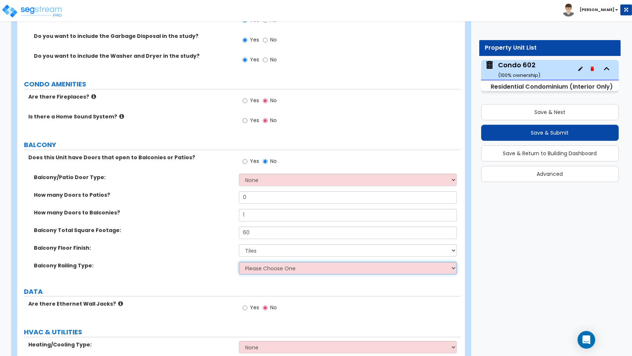
click at [259, 269] on select "Please Choose One Steel Aluminum Wood Glass and Metal Wrought Iron" at bounding box center [348, 268] width 218 height 13
select select "1"
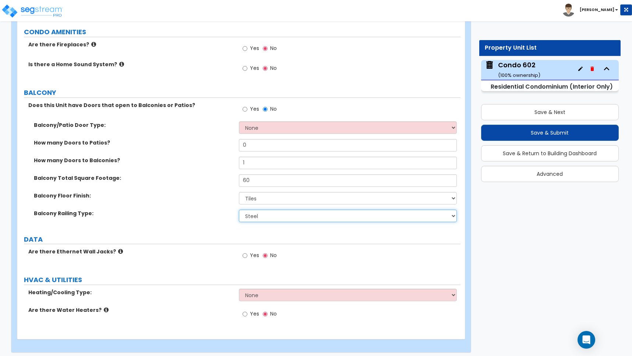
scroll to position [2009, 0]
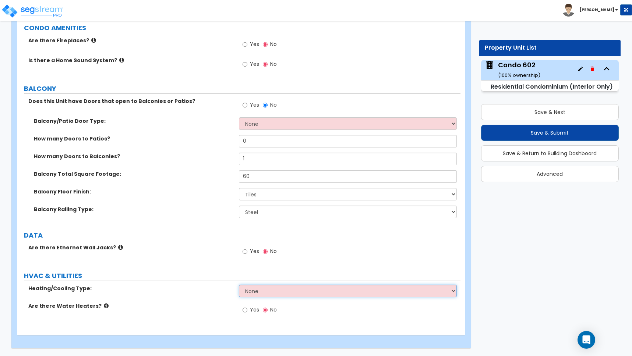
click at [257, 292] on select "None Heat Only Central HVAC Thru Wall HVAC Mini Split HVAC" at bounding box center [348, 291] width 218 height 13
select select "2"
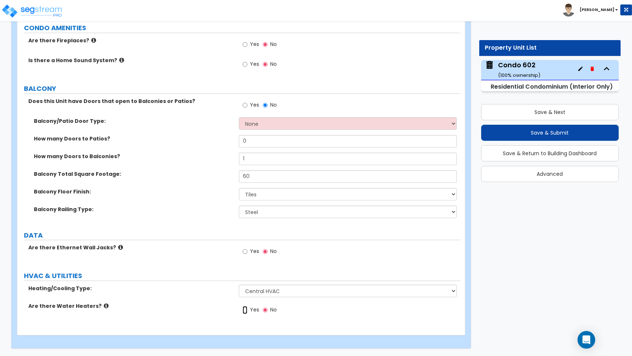
click at [246, 310] on input "Yes" at bounding box center [245, 310] width 5 height 8
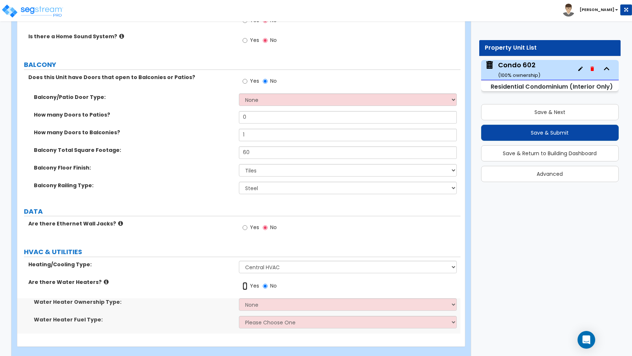
scroll to position [2044, 0]
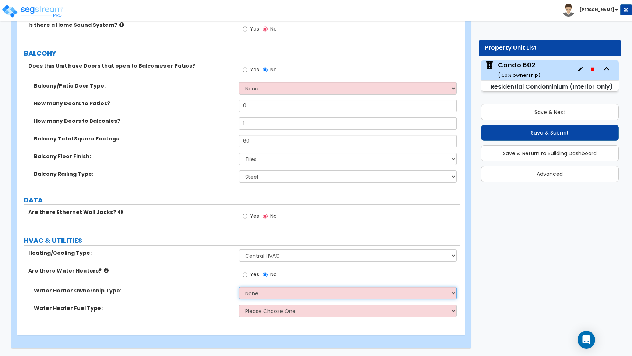
click at [257, 294] on select "None Water Heater for Multiple Units Water Heater for Individual Units" at bounding box center [348, 293] width 218 height 13
select select "2"
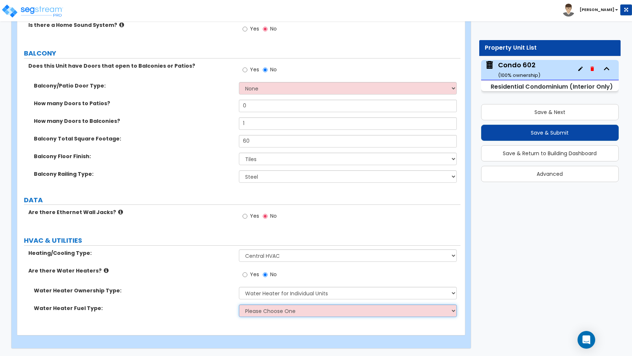
click at [249, 312] on select "Please Choose One Gas Electric" at bounding box center [348, 311] width 218 height 13
select select "1"
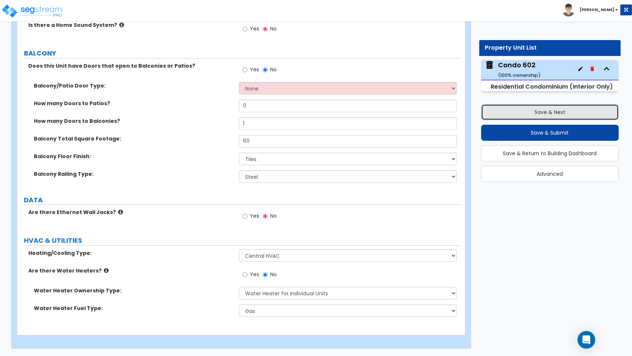
click at [547, 112] on button "Save & Next" at bounding box center [550, 112] width 138 height 16
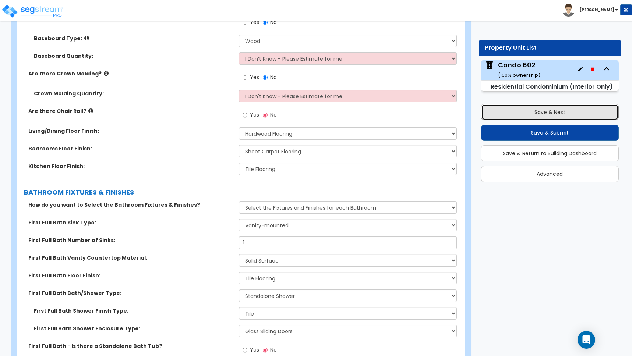
scroll to position [0, 0]
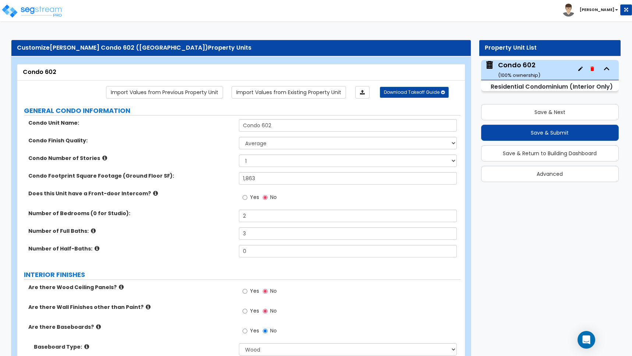
click at [267, 110] on label "GENERAL CONDO INFORMATION" at bounding box center [242, 111] width 437 height 10
click at [217, 120] on label "Condo Unit Name:" at bounding box center [130, 122] width 205 height 7
click at [221, 4] on div "Toggle navigation Brett" at bounding box center [316, 10] width 632 height 21
click at [265, 144] on select "Low Average High" at bounding box center [348, 143] width 218 height 13
select select "2"
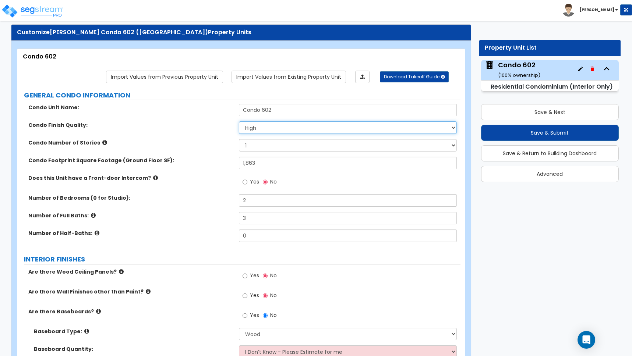
scroll to position [16, 0]
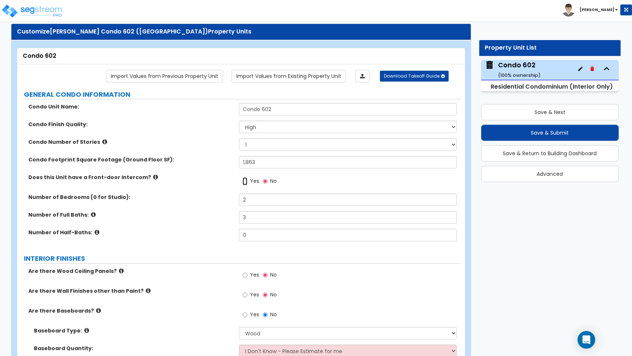
click at [246, 181] on input "Yes" at bounding box center [245, 181] width 5 height 8
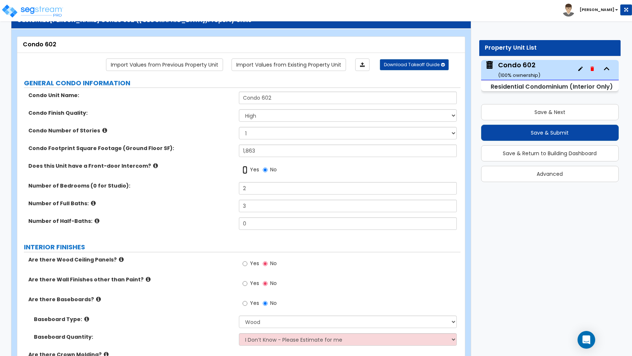
scroll to position [28, 0]
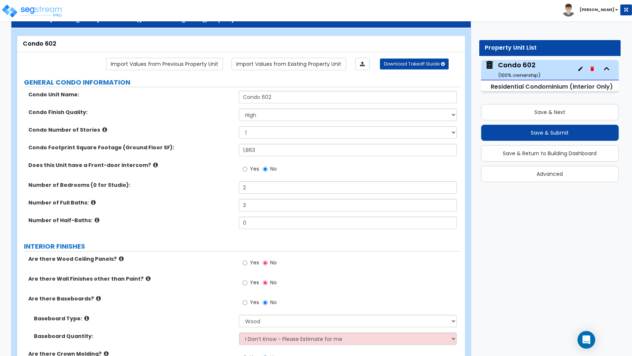
click at [212, 170] on div "Does this Unit have a Front-door Intercom? Yes No" at bounding box center [238, 172] width 443 height 20
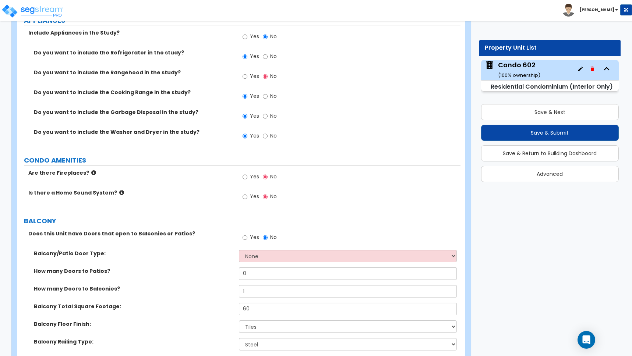
scroll to position [1894, 0]
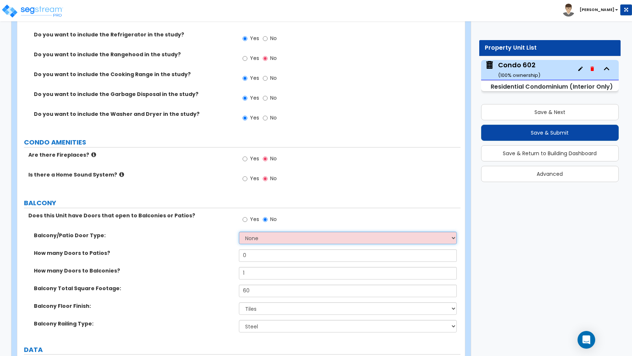
click at [266, 241] on select "None Single Hinged Doors Double Hinged Doors Single French Doors Double French …" at bounding box center [348, 238] width 218 height 13
select select "5"
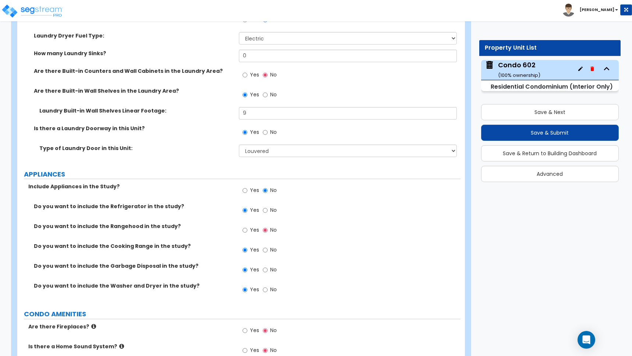
scroll to position [1722, 0]
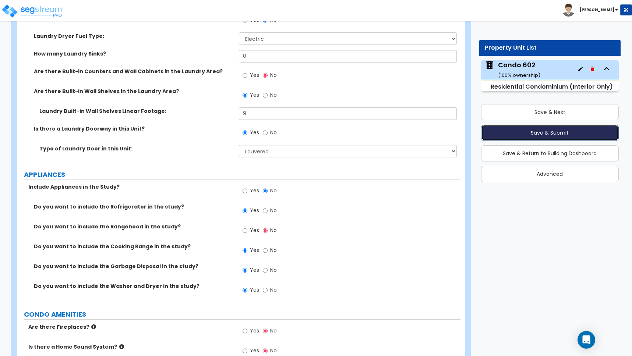
click at [550, 133] on button "Save & Submit" at bounding box center [550, 133] width 138 height 16
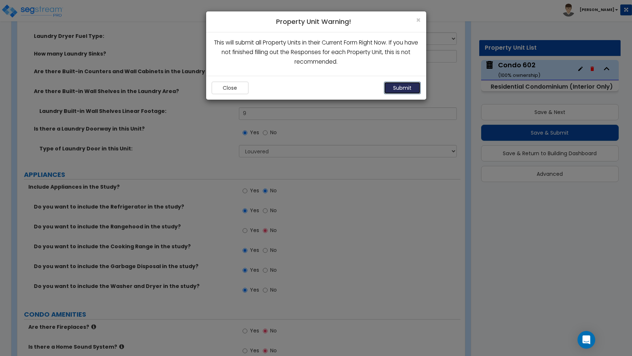
click at [409, 88] on button "Submit" at bounding box center [402, 88] width 37 height 13
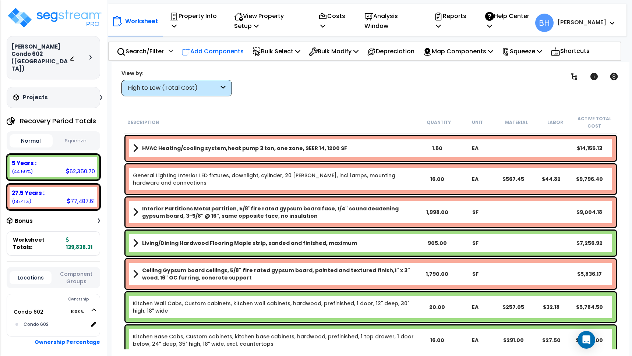
click at [229, 51] on p "Add Components" at bounding box center [212, 51] width 62 height 10
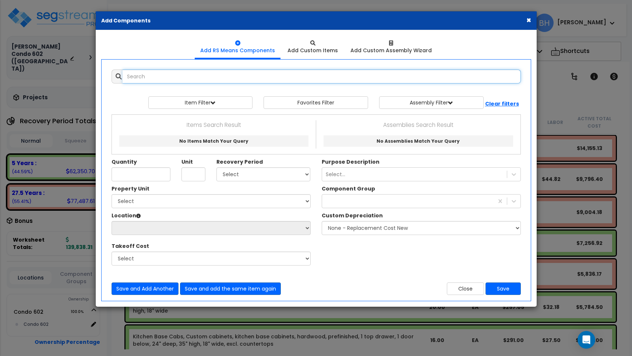
click at [149, 79] on input "text" at bounding box center [322, 77] width 398 height 14
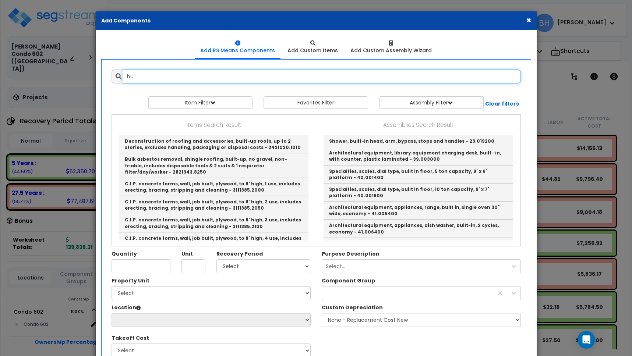
type input "b"
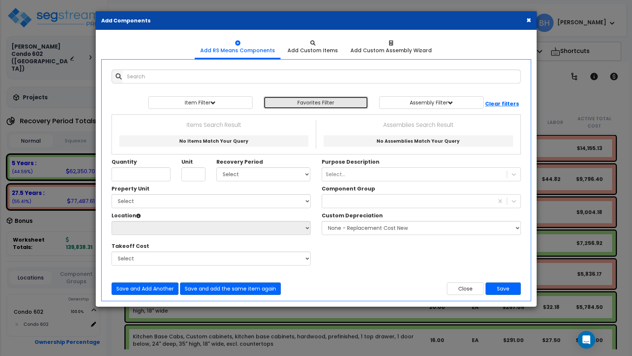
click at [332, 105] on button "Favorites Filter" at bounding box center [316, 102] width 105 height 13
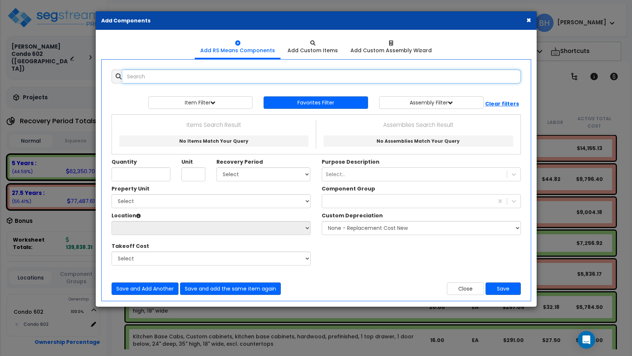
click at [158, 76] on input "text" at bounding box center [322, 77] width 398 height 14
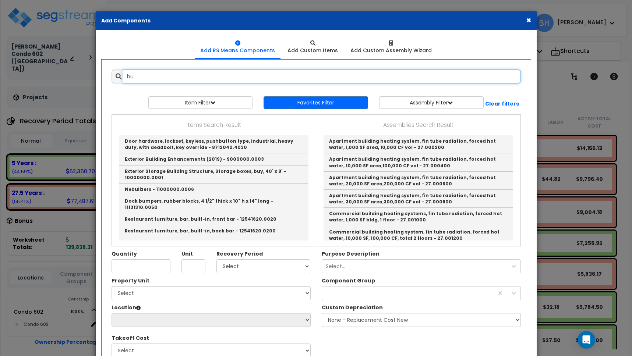
type input "b"
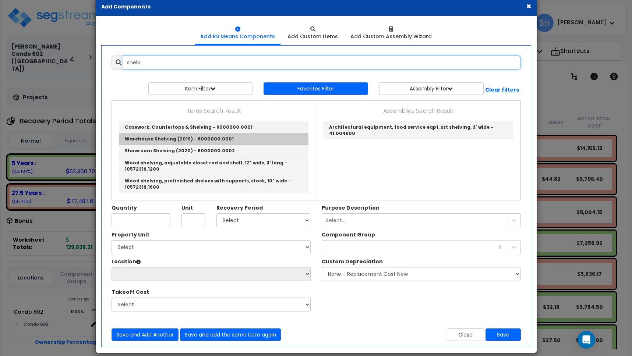
scroll to position [16, 0]
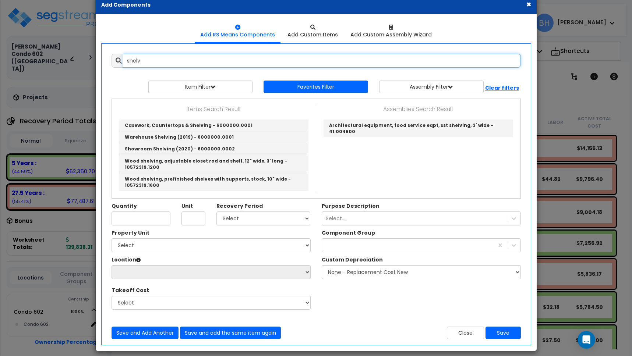
drag, startPoint x: 150, startPoint y: 61, endPoint x: 100, endPoint y: 60, distance: 50.1
click at [101, 60] on div "Add Items Add Assemblies Both shelv Favorites Item/Assembly Unit" at bounding box center [316, 196] width 431 height 297
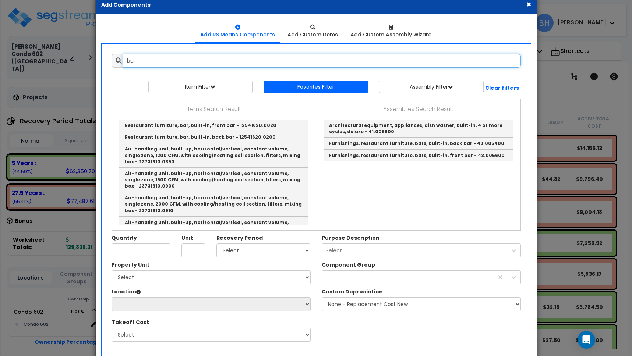
type input "b"
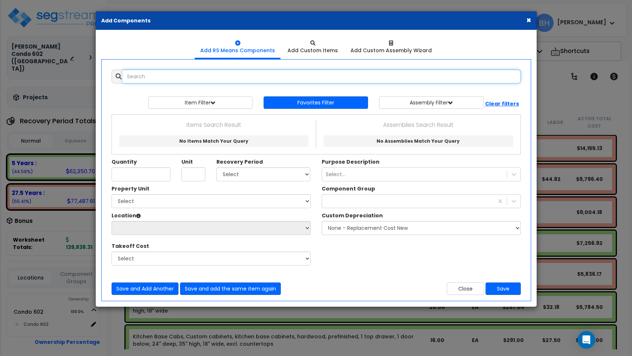
scroll to position [0, 0]
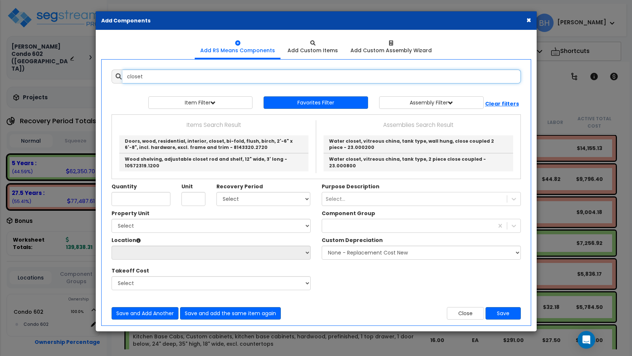
drag, startPoint x: 147, startPoint y: 75, endPoint x: 124, endPoint y: 72, distance: 23.0
click at [124, 72] on input "closet" at bounding box center [322, 77] width 398 height 14
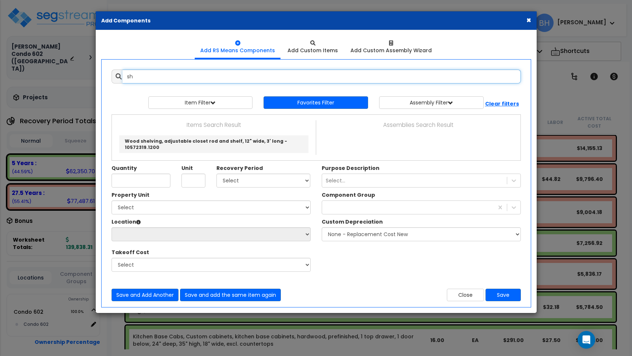
type input "s"
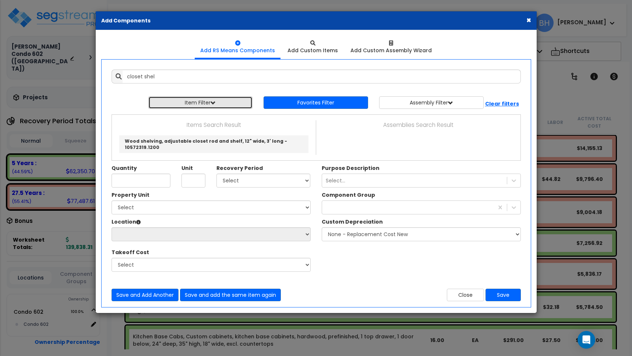
click at [208, 104] on button "Item Filter" at bounding box center [200, 102] width 105 height 13
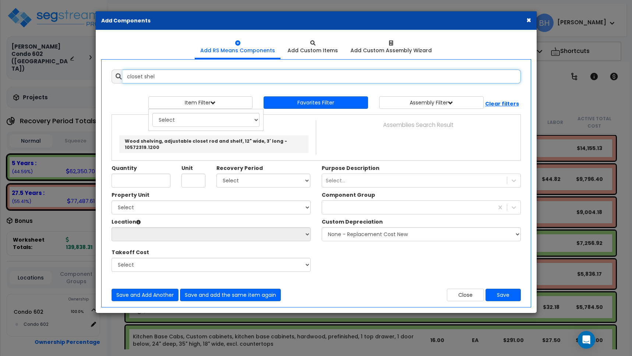
click at [204, 79] on input "closet shel" at bounding box center [322, 77] width 398 height 14
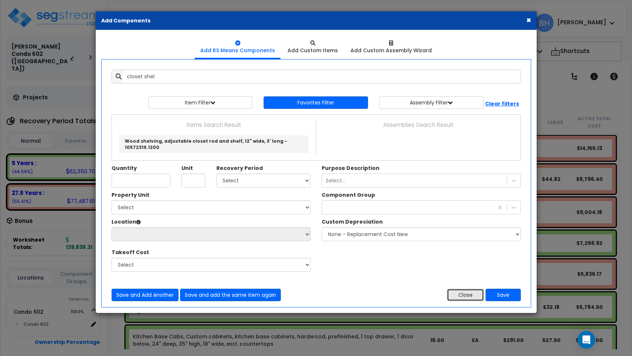
click at [463, 289] on button "Close" at bounding box center [465, 295] width 37 height 13
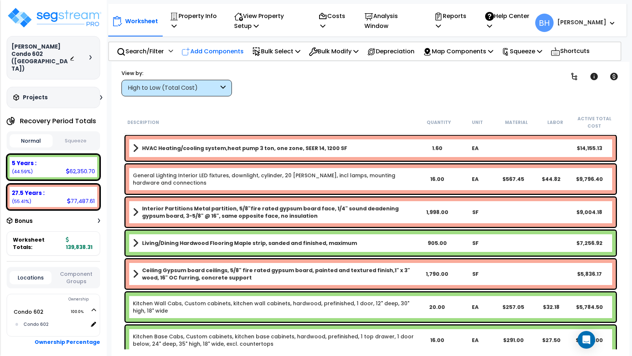
click at [211, 49] on p "Add Components" at bounding box center [212, 51] width 62 height 10
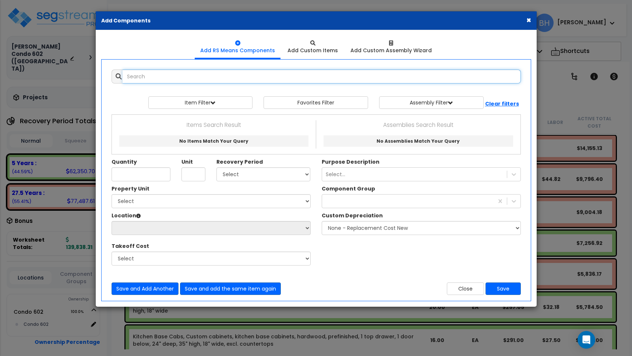
click at [152, 80] on input "text" at bounding box center [322, 77] width 398 height 14
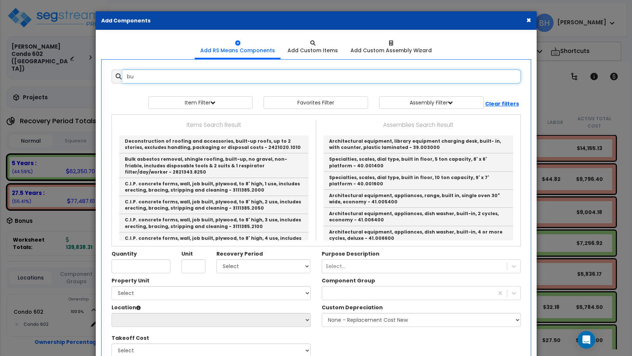
type input "b"
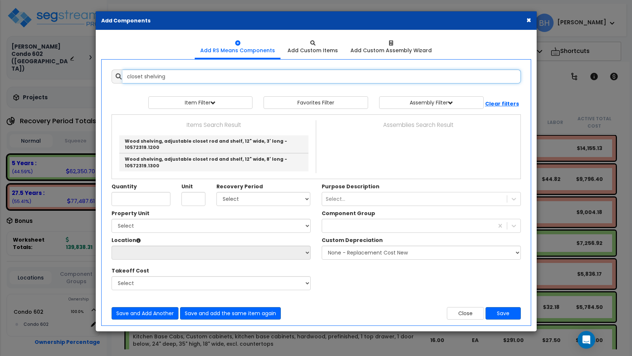
drag, startPoint x: 168, startPoint y: 77, endPoint x: 75, endPoint y: 69, distance: 93.5
click at [75, 69] on div "× Add Components Add RS Means Components Add Custom Items Add Items" at bounding box center [316, 178] width 632 height 356
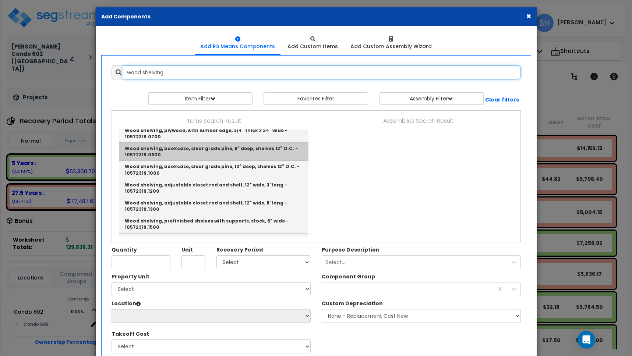
scroll to position [50, 0]
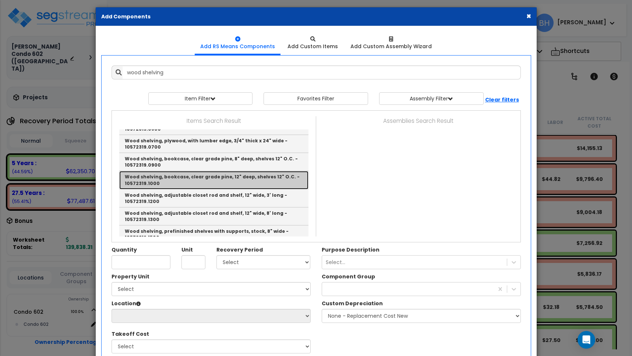
click at [253, 175] on link "Wood shelving, bookcase, clear grade pine, 12" deep, shelves 12" O.C. - 1057231…" at bounding box center [213, 180] width 189 height 18
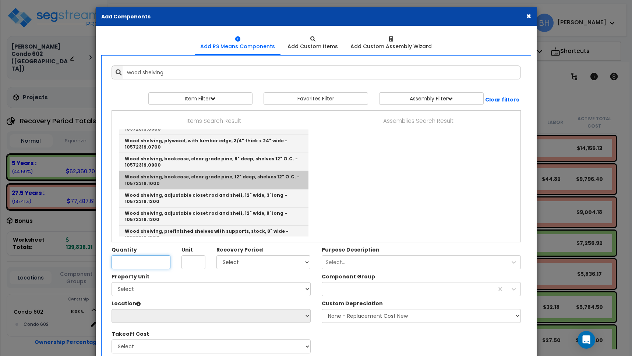
type input "Wood shelving, bookcase, clear grade pine, 12" deep, shelves 12" O.C. - 1057231…"
type input "SF"
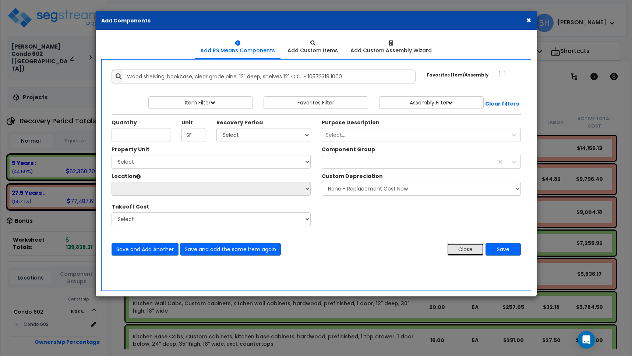
click at [454, 249] on button "Close" at bounding box center [465, 249] width 37 height 13
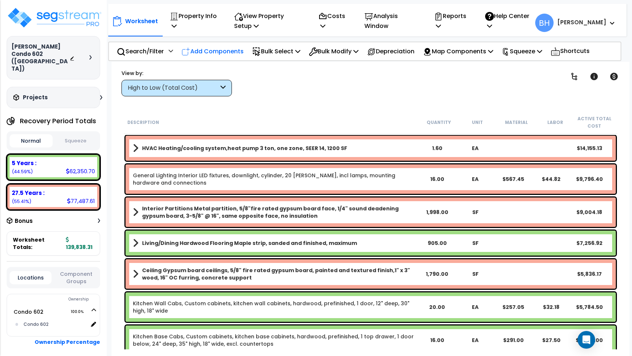
click at [214, 51] on p "Add Components" at bounding box center [212, 51] width 62 height 10
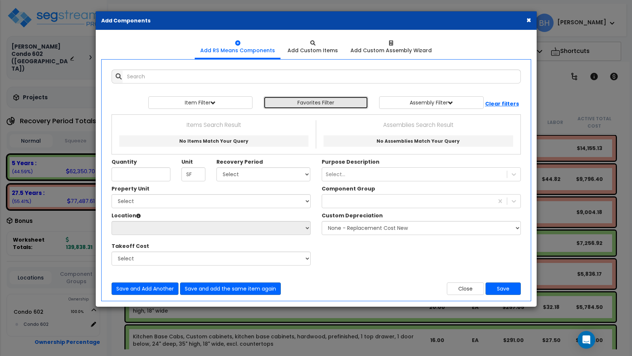
click at [312, 101] on button "Favorites Filter" at bounding box center [316, 102] width 105 height 13
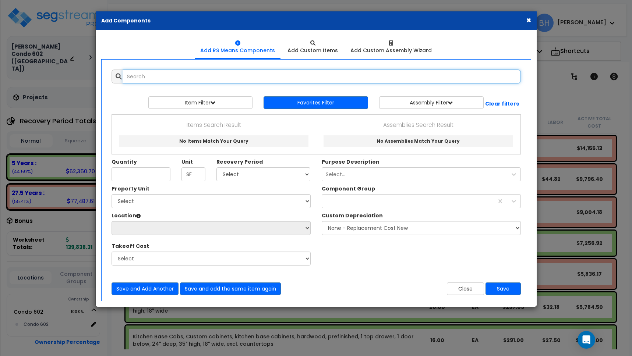
click at [170, 77] on input "text" at bounding box center [322, 77] width 398 height 14
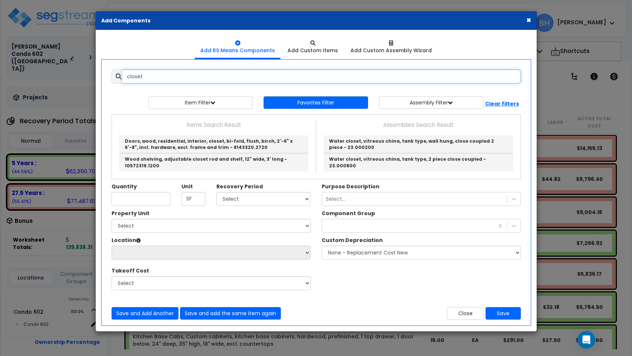
drag, startPoint x: 149, startPoint y: 78, endPoint x: 112, endPoint y: 76, distance: 36.5
click at [112, 76] on div "closet" at bounding box center [316, 77] width 409 height 14
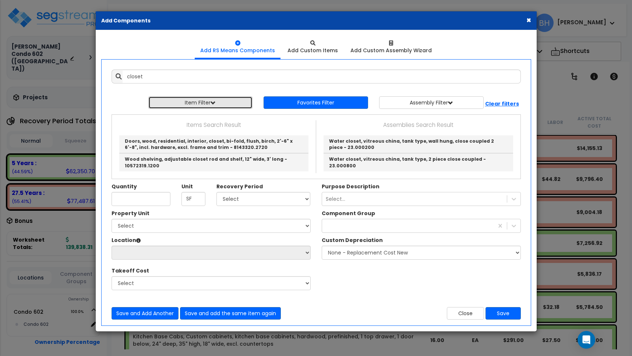
click at [233, 101] on button "Item Filter" at bounding box center [200, 102] width 105 height 13
click at [461, 307] on button "Close" at bounding box center [465, 313] width 37 height 13
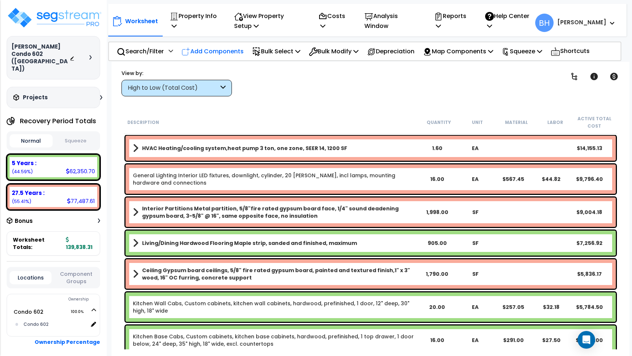
click at [224, 50] on p "Add Components" at bounding box center [212, 51] width 62 height 10
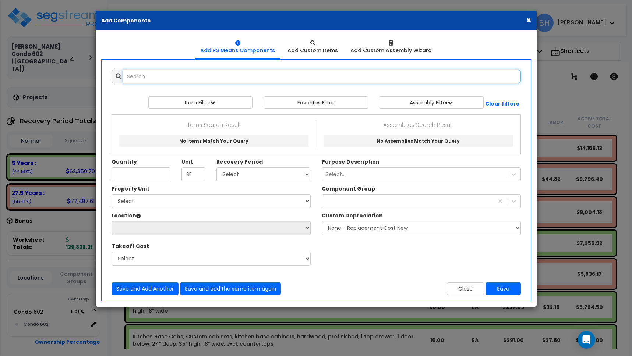
click at [184, 75] on input "text" at bounding box center [322, 77] width 398 height 14
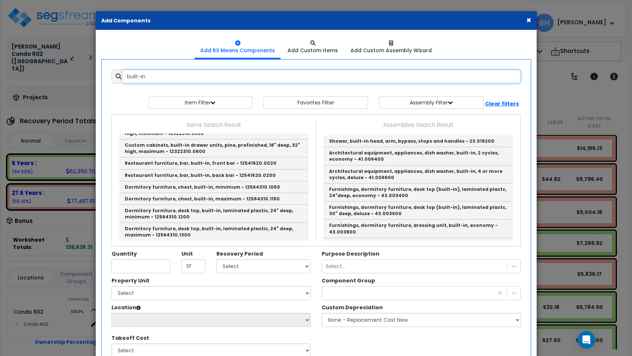
scroll to position [691, 0]
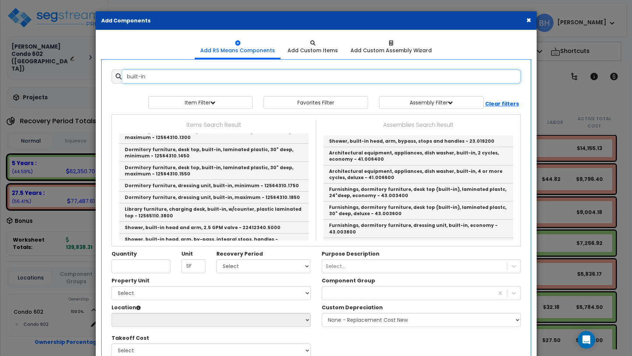
click at [165, 76] on input "built-in" at bounding box center [322, 77] width 398 height 14
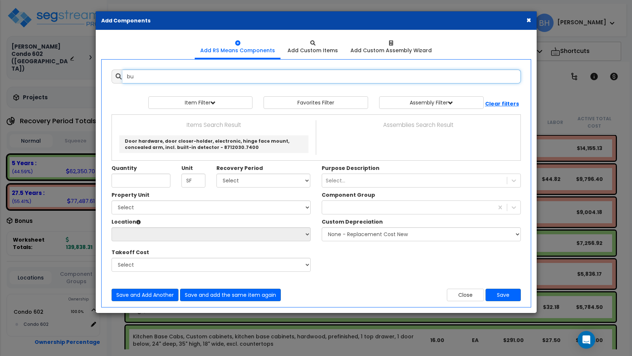
type input "b"
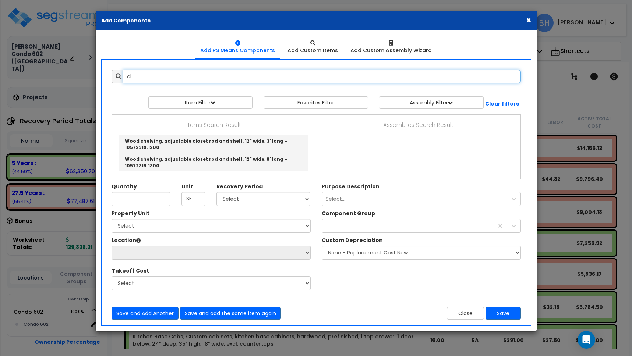
type input "c"
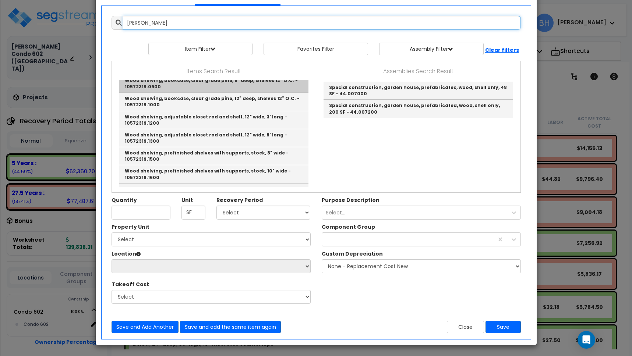
scroll to position [135, 0]
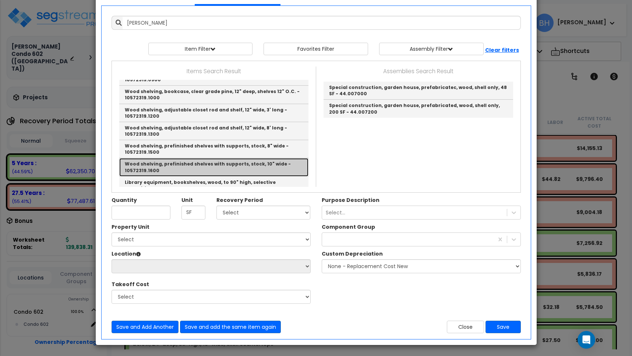
click at [268, 165] on link "Wood shelving, prefinished shelves with supports, stock, 10" wide - 10572319.16…" at bounding box center [213, 167] width 189 height 18
type input "Wood shelving, prefinished shelves with supports, stock, 10" wide - 10572319.16…"
checkbox input "true"
type input "LF"
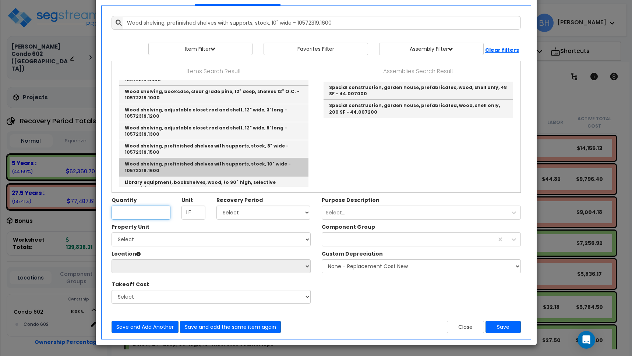
scroll to position [0, 0]
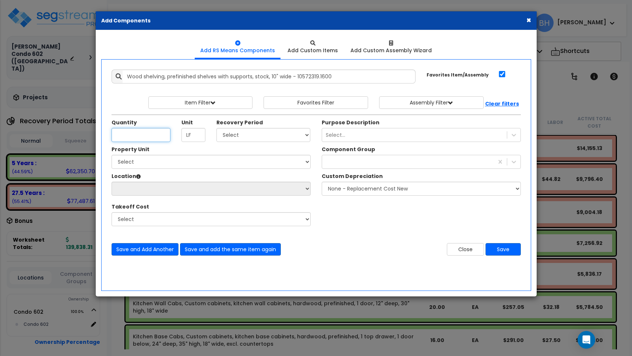
click at [127, 137] on input "Quantity" at bounding box center [141, 135] width 59 height 14
type input "71"
click at [251, 136] on select "Select 5 Years 7 Years 15 Years 39 Years 27.5 Years" at bounding box center [263, 135] width 94 height 14
select select "5Y"
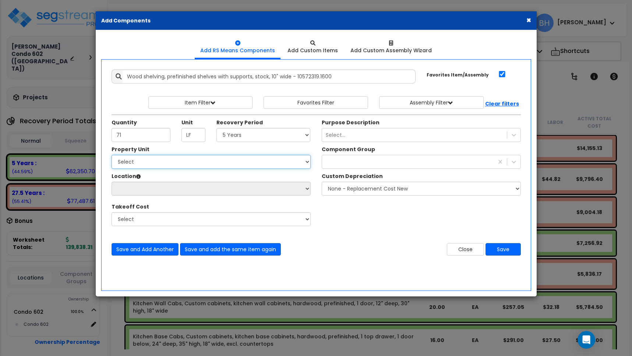
click at [179, 163] on select "Select Condo 602" at bounding box center [211, 162] width 199 height 14
select select "162466"
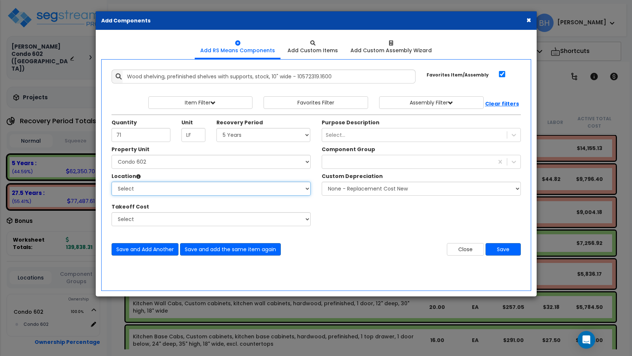
click at [292, 190] on select "Select Building Building Interior Condo 602 Add Additional Location" at bounding box center [211, 189] width 199 height 14
select select "461"
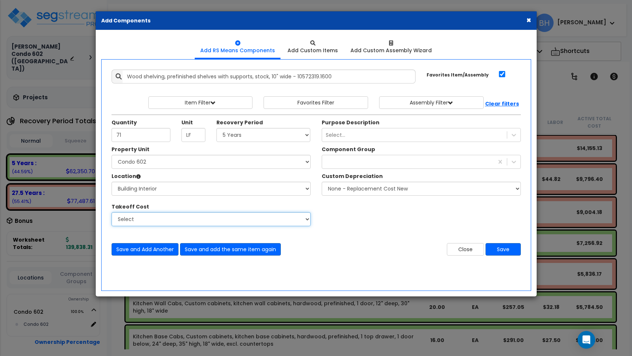
click at [159, 219] on select "Select" at bounding box center [211, 219] width 199 height 14
click at [368, 139] on div "Select..." at bounding box center [414, 135] width 185 height 12
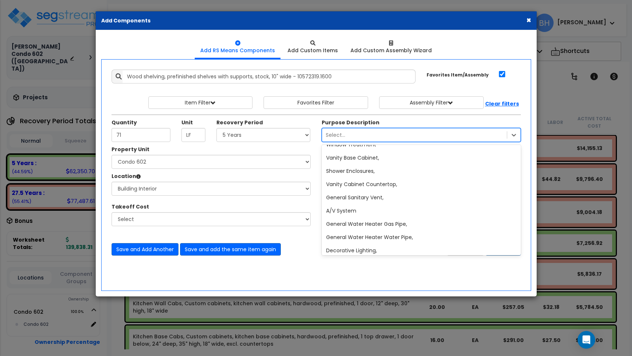
scroll to position [370, 0]
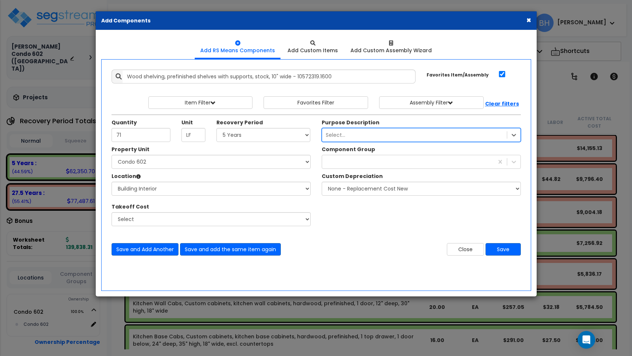
click at [339, 133] on div "Select..." at bounding box center [336, 134] width 20 height 7
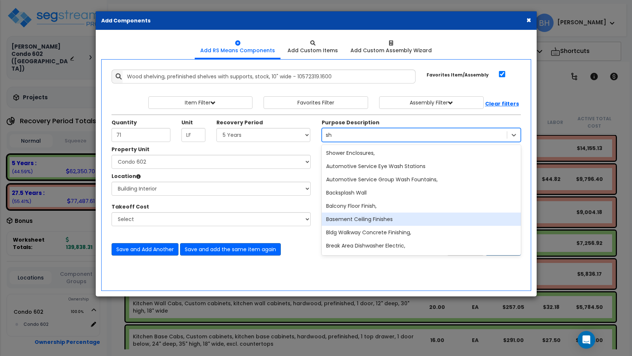
type input "s"
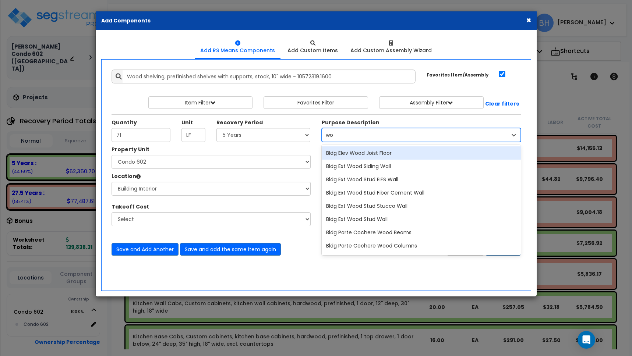
type input "w"
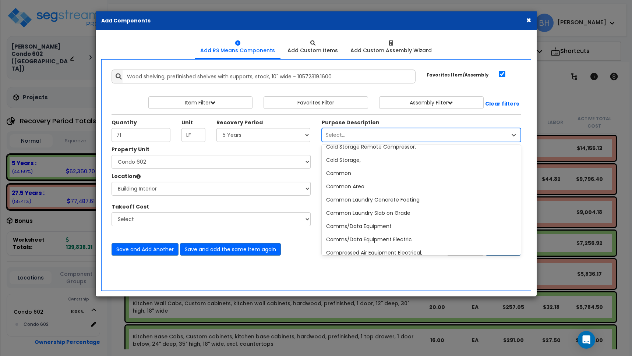
scroll to position [3849, 0]
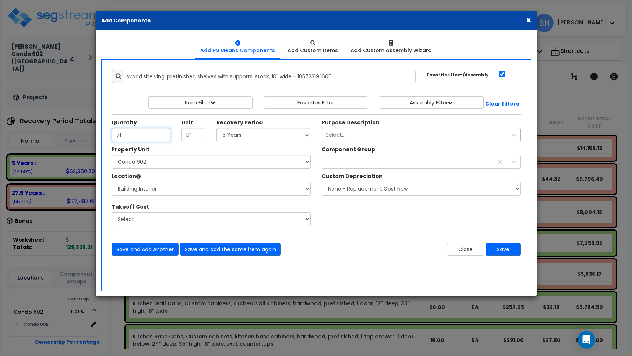
click at [130, 134] on input "71" at bounding box center [141, 135] width 59 height 14
type input "96"
click at [394, 133] on div "Select..." at bounding box center [414, 135] width 185 height 12
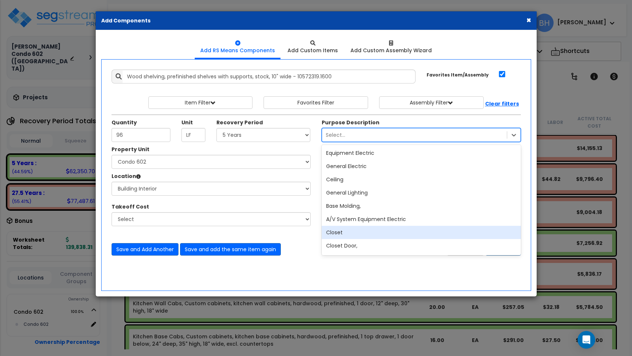
click at [359, 233] on div "Closet" at bounding box center [421, 232] width 199 height 13
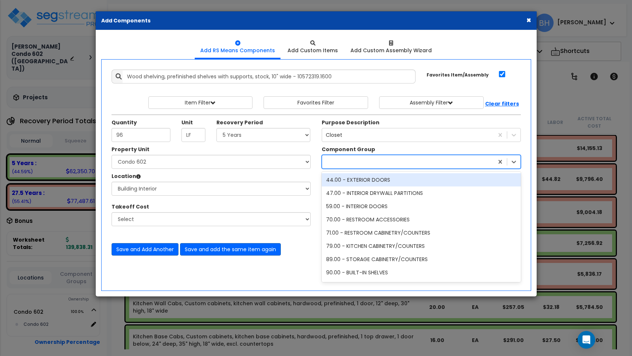
click at [351, 158] on div at bounding box center [408, 162] width 172 height 12
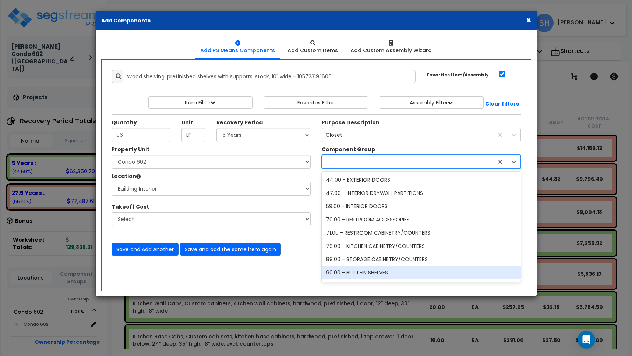
click at [394, 274] on div "90.00 - BUILT-IN SHELVES" at bounding box center [421, 272] width 199 height 13
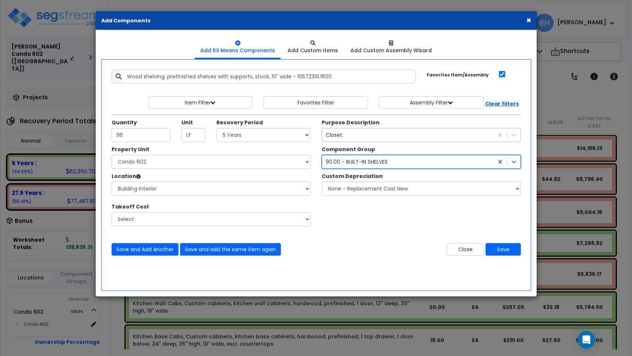
click at [359, 137] on div "Closet" at bounding box center [408, 135] width 172 height 12
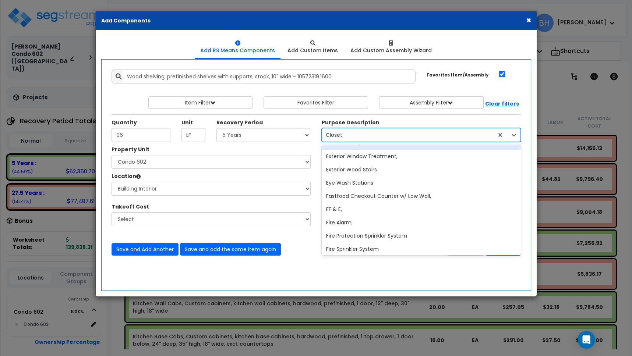
scroll to position [6115, 0]
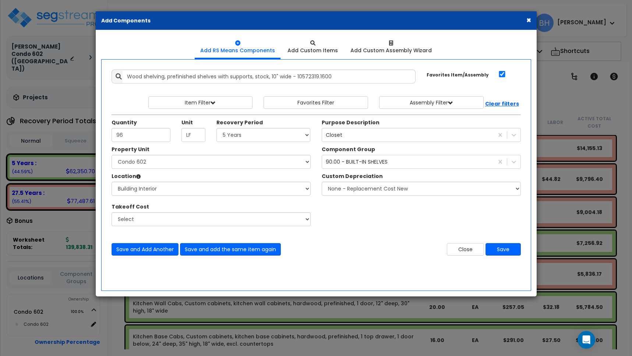
click at [417, 123] on div "Purpose Description Closet" at bounding box center [421, 130] width 210 height 23
click at [393, 189] on select "None - Replacement Cost New Excellent - 90% Good - 75% Fair - 50% Bad - 25% Rep…" at bounding box center [421, 189] width 199 height 14
click at [506, 251] on button "Save" at bounding box center [503, 249] width 35 height 13
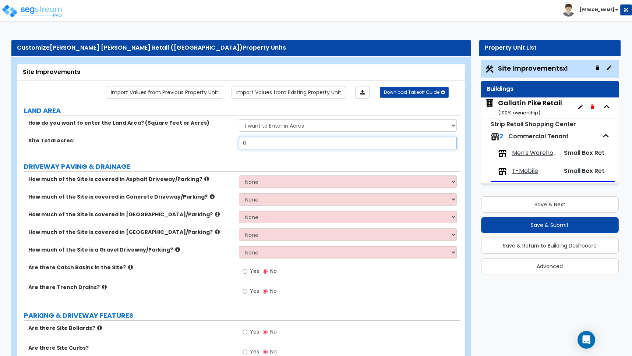
drag, startPoint x: 258, startPoint y: 142, endPoint x: 150, endPoint y: 119, distance: 111.0
click at [154, 122] on div "How do you want to enter the Land Area? (Square Feet or Acres) I want to Enter …" at bounding box center [239, 136] width 432 height 35
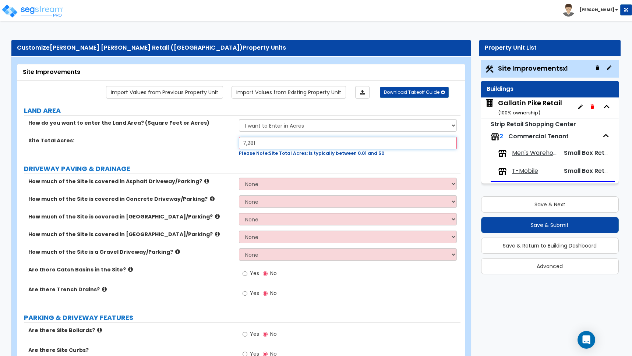
drag, startPoint x: 264, startPoint y: 144, endPoint x: 160, endPoint y: 131, distance: 105.0
click at [160, 131] on div "How do you want to enter the Land Area? (Square Feet or Acres) I want to Enter …" at bounding box center [239, 138] width 432 height 38
type input "0.16"
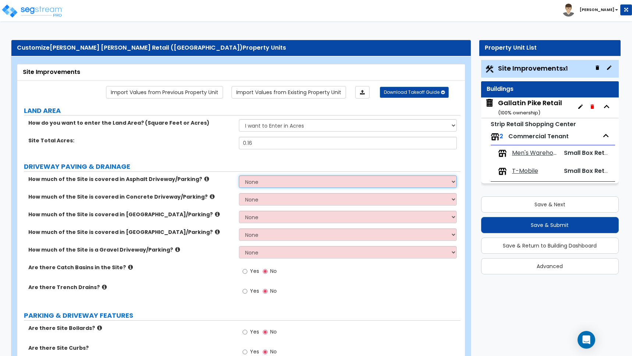
click at [262, 181] on select "None I want to Enter an Approximate Percentage I want to Enter the Square Foota…" at bounding box center [348, 182] width 218 height 13
select select "2"
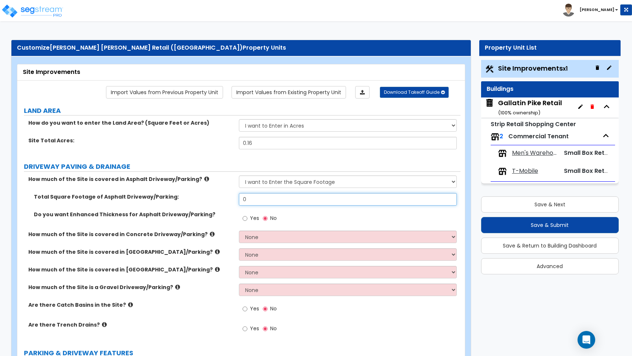
drag, startPoint x: 241, startPoint y: 195, endPoint x: 235, endPoint y: 194, distance: 6.4
click at [235, 194] on div "Total Square Footage of Asphalt Driveway/Parking: 0" at bounding box center [238, 202] width 443 height 18
click at [256, 199] on input "127,056" at bounding box center [348, 199] width 218 height 13
type input "12,756"
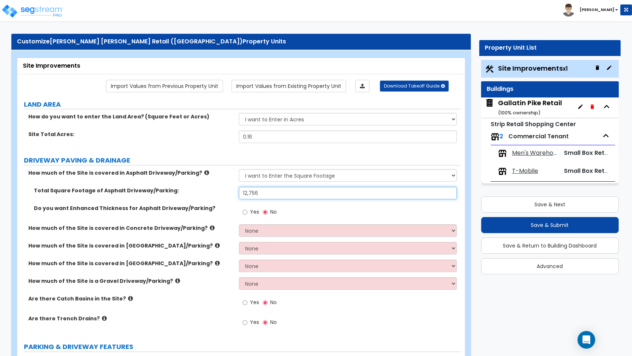
scroll to position [8, 0]
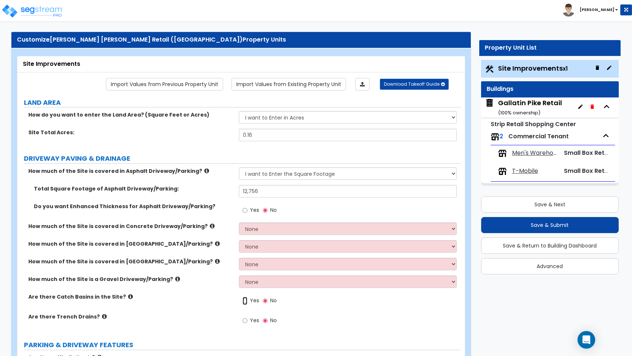
click at [245, 301] on input "Yes" at bounding box center [245, 301] width 5 height 8
radio input "true"
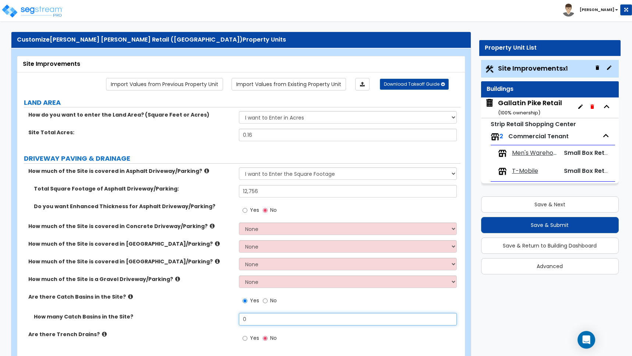
drag, startPoint x: 248, startPoint y: 317, endPoint x: 232, endPoint y: 314, distance: 16.5
click at [232, 314] on div "How many Catch Basins in the Site? 0" at bounding box center [238, 322] width 443 height 18
type input "1"
click at [196, 309] on div "Are there Catch Basins in the Site? Yes No" at bounding box center [238, 303] width 443 height 20
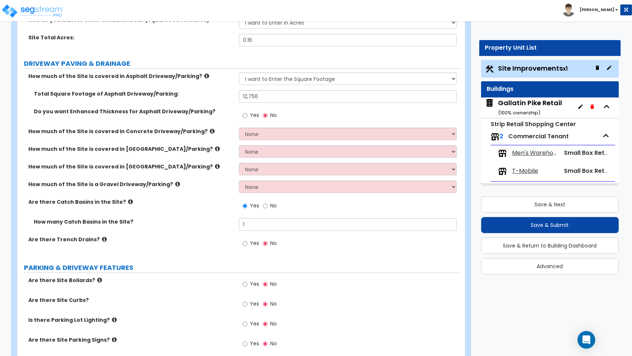
scroll to position [103, 0]
click at [245, 285] on input "Yes" at bounding box center [245, 284] width 5 height 8
radio input "true"
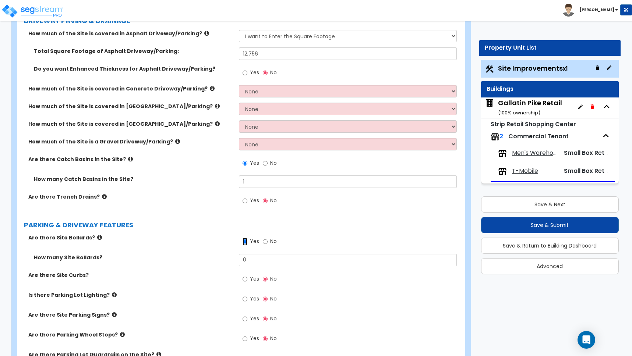
scroll to position [148, 0]
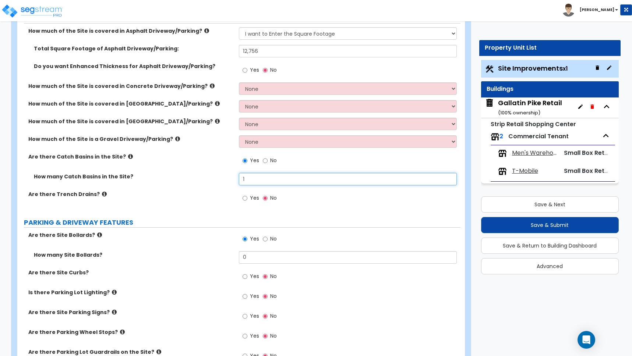
drag, startPoint x: 248, startPoint y: 180, endPoint x: 212, endPoint y: 174, distance: 36.9
click at [212, 174] on div "How many Catch Basins in the Site? 1" at bounding box center [238, 182] width 443 height 18
type input "2"
drag, startPoint x: 205, startPoint y: 189, endPoint x: 209, endPoint y: 208, distance: 19.6
click at [205, 189] on div "How many Catch Basins in the Site? 2" at bounding box center [238, 182] width 443 height 18
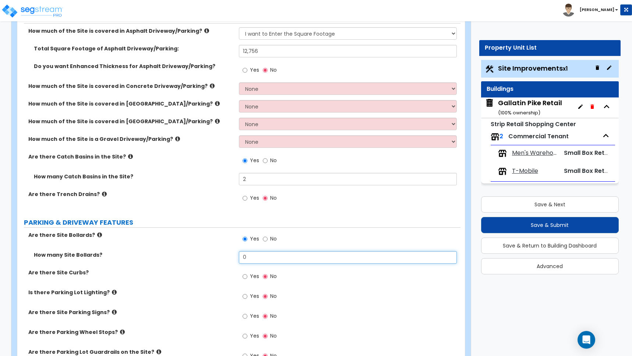
drag, startPoint x: 252, startPoint y: 257, endPoint x: 223, endPoint y: 252, distance: 29.1
click at [223, 252] on div "How many Site Bollards? 0" at bounding box center [238, 260] width 443 height 18
type input "4"
click at [244, 277] on input "Yes" at bounding box center [245, 277] width 5 height 8
radio input "true"
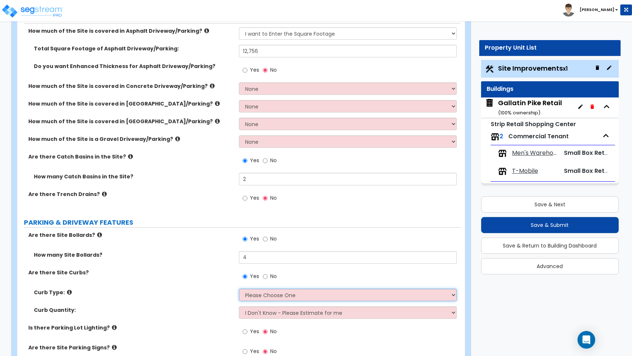
click at [281, 296] on select "Please Choose One Curb (Only) Curb & Gutter Asphalt Berm" at bounding box center [348, 295] width 218 height 13
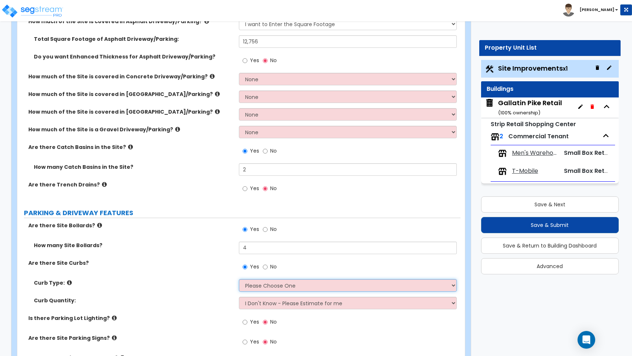
scroll to position [206, 0]
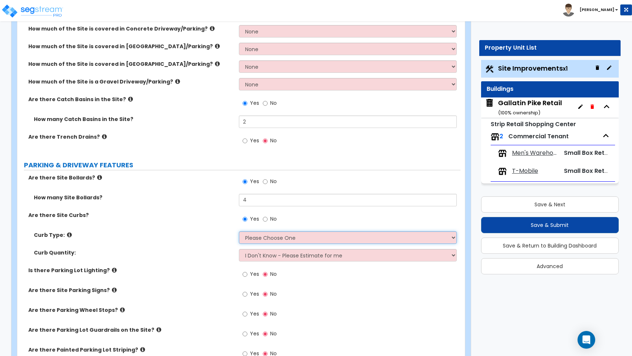
click at [277, 240] on select "Please Choose One Curb (Only) Curb & Gutter Asphalt Berm" at bounding box center [348, 238] width 218 height 13
select select "1"
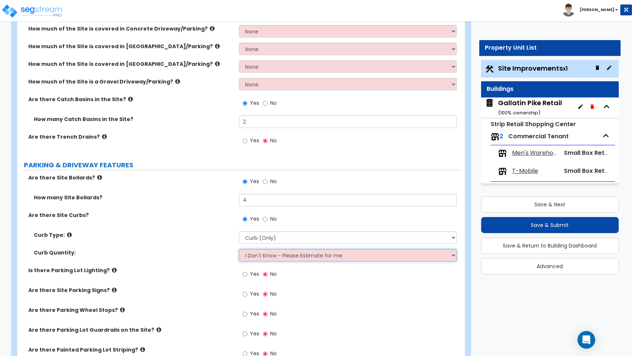
click at [276, 254] on select "I Don't Know - Please Estimate for me I want to Enter the Linear Footage" at bounding box center [348, 255] width 218 height 13
select select "1"
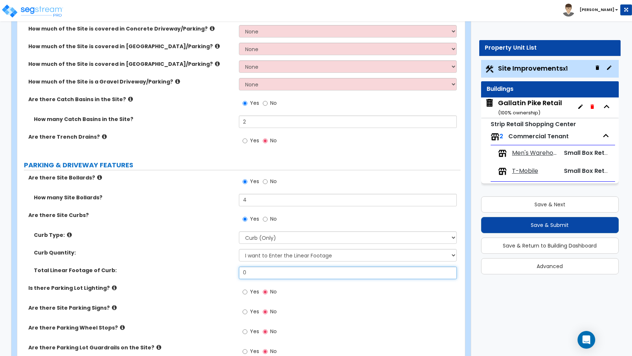
drag, startPoint x: 258, startPoint y: 272, endPoint x: 185, endPoint y: 266, distance: 73.9
click at [185, 265] on div "Curb Type: Please Choose One Curb (Only) Curb & Gutter Asphalt Berm Curb Quanti…" at bounding box center [239, 258] width 432 height 53
type input "325"
click at [198, 223] on div "Are there Site Curbs? Yes No" at bounding box center [238, 222] width 443 height 20
click at [243, 292] on input "Yes" at bounding box center [245, 292] width 5 height 8
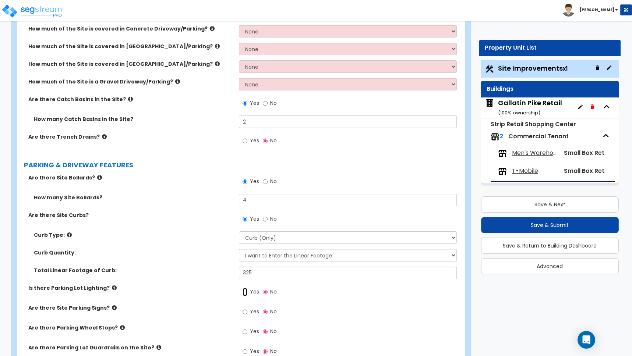
radio input "true"
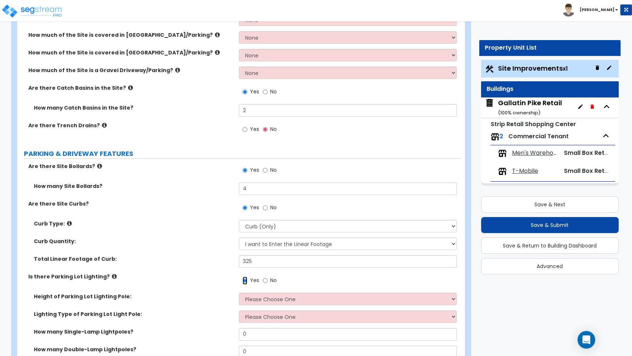
scroll to position [218, 0]
click at [258, 301] on select "Please Choose One 20' high 30' high 40' high" at bounding box center [348, 298] width 218 height 13
select select "2"
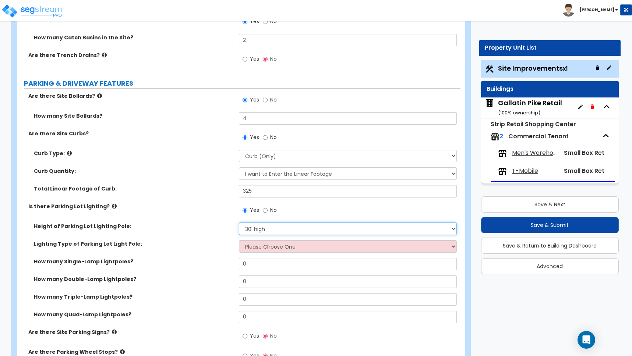
scroll to position [297, 0]
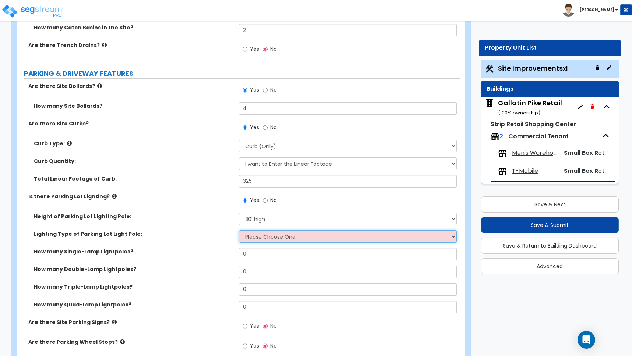
click at [259, 238] on select "Please Choose One LED Metal Halide High Pressure Sodium Please Choose for me" at bounding box center [348, 236] width 218 height 13
select select "1"
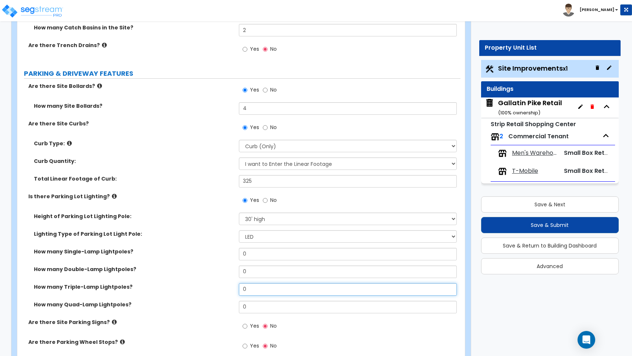
drag, startPoint x: 246, startPoint y: 289, endPoint x: 209, endPoint y: 285, distance: 36.7
click at [209, 285] on div "How many Triple-Lamp Lightpoles? 0" at bounding box center [238, 292] width 443 height 18
type input "1"
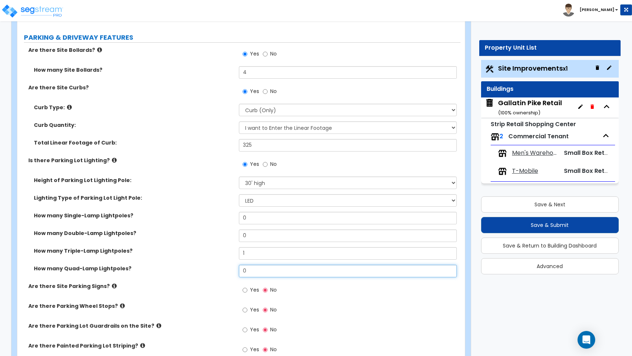
scroll to position [341, 0]
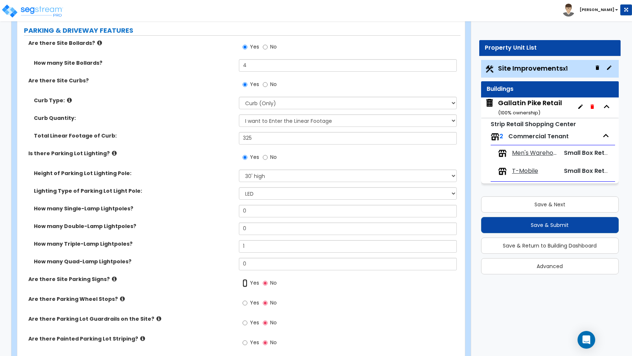
click at [245, 282] on input "Yes" at bounding box center [245, 283] width 5 height 8
radio input "true"
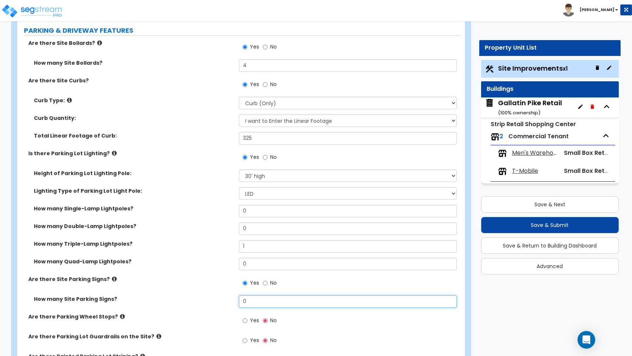
drag, startPoint x: 249, startPoint y: 303, endPoint x: 218, endPoint y: 302, distance: 31.7
click at [218, 302] on div "How many Site Parking Signs? 0" at bounding box center [238, 305] width 443 height 18
type input "3"
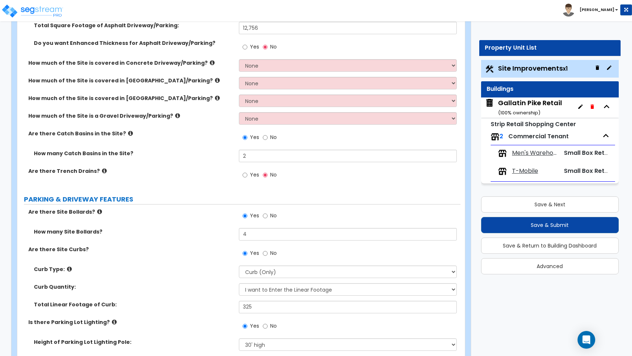
scroll to position [0, 0]
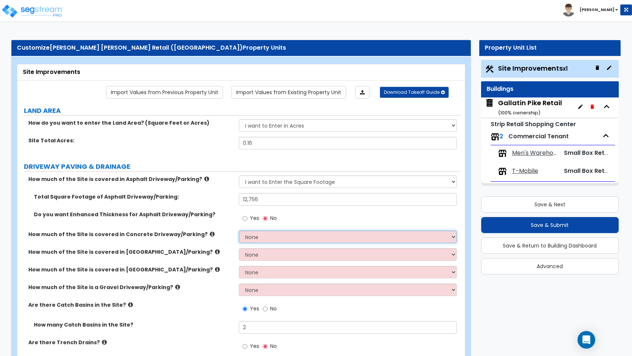
click at [253, 236] on select "None I want to Enter an Approximate Percentage I want to Enter the Square Foota…" at bounding box center [348, 237] width 218 height 13
select select "2"
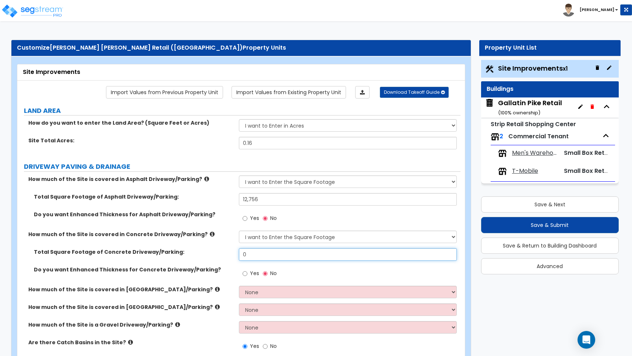
drag, startPoint x: 251, startPoint y: 256, endPoint x: 203, endPoint y: 252, distance: 48.4
click at [205, 253] on div "Total Square Footage of Concrete Driveway/Parking: 0" at bounding box center [238, 257] width 443 height 18
type input "533"
click at [226, 251] on label "Total Square Footage of Concrete Driveway/Parking:" at bounding box center [134, 251] width 200 height 7
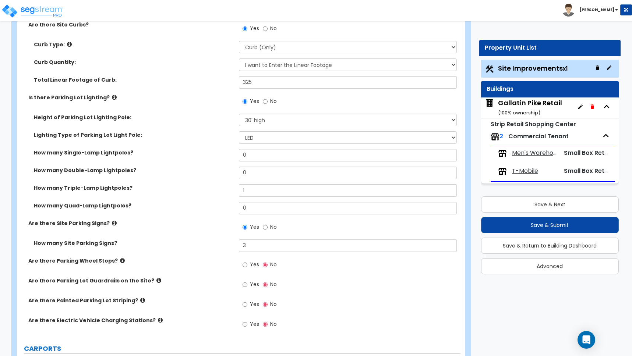
scroll to position [438, 0]
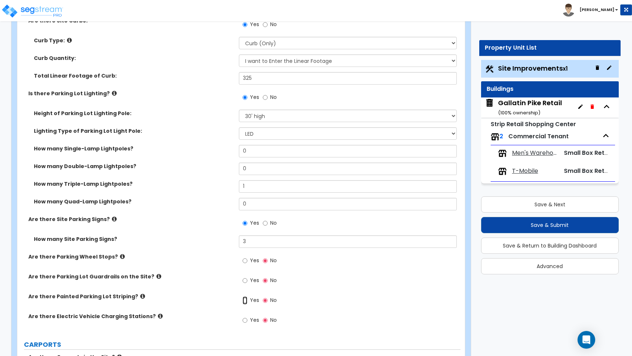
click at [245, 301] on input "Yes" at bounding box center [245, 301] width 5 height 8
radio input "true"
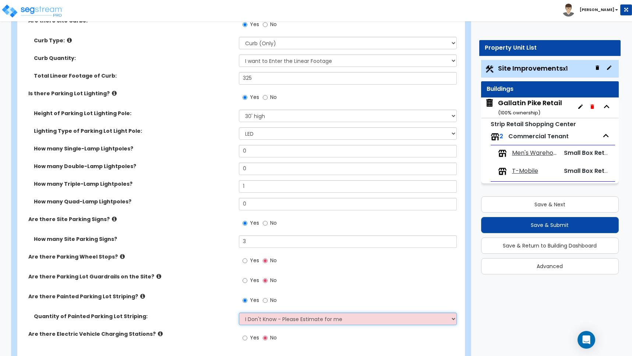
click at [260, 319] on select "I Don't Know - Please Estimate for me I Want to Enter the Number of Parking Spa…" at bounding box center [348, 319] width 218 height 13
select select "1"
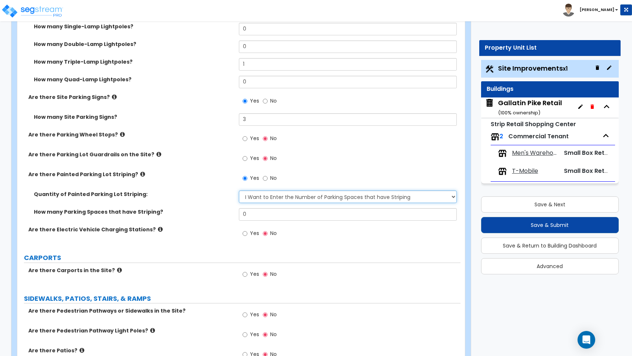
scroll to position [563, 0]
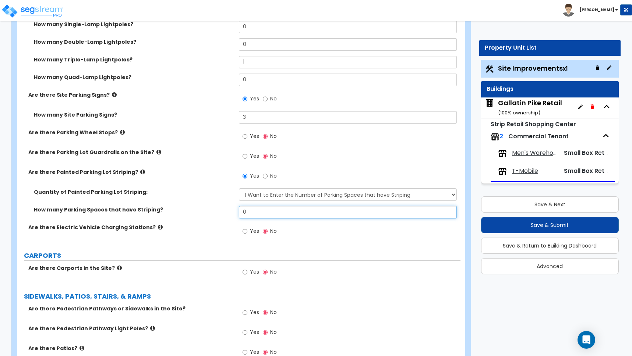
drag, startPoint x: 247, startPoint y: 211, endPoint x: 237, endPoint y: 211, distance: 9.6
click at [239, 211] on input "0" at bounding box center [348, 212] width 218 height 13
type input "34"
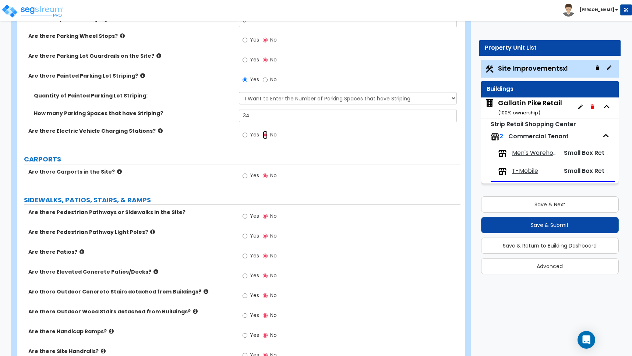
scroll to position [663, 0]
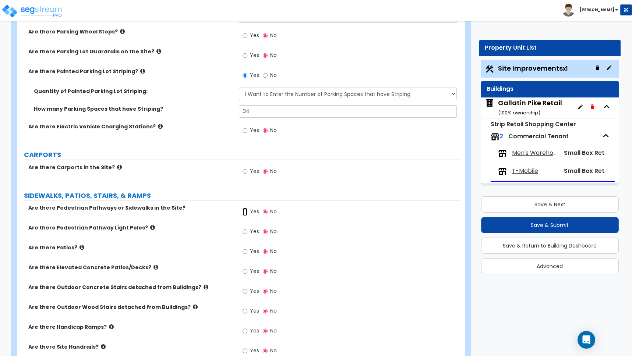
click at [243, 212] on input "Yes" at bounding box center [245, 212] width 5 height 8
radio input "true"
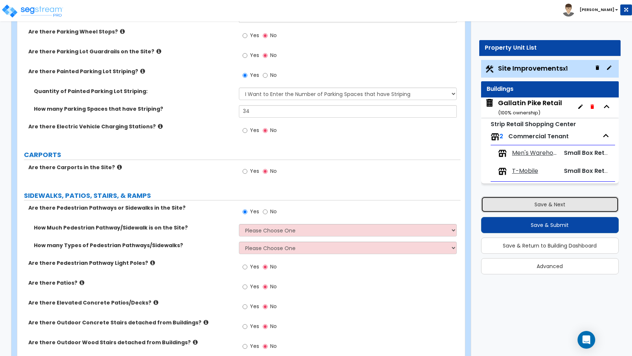
click at [548, 206] on button "Save & Next" at bounding box center [550, 205] width 138 height 16
